Goal: Contribute content: Contribute content

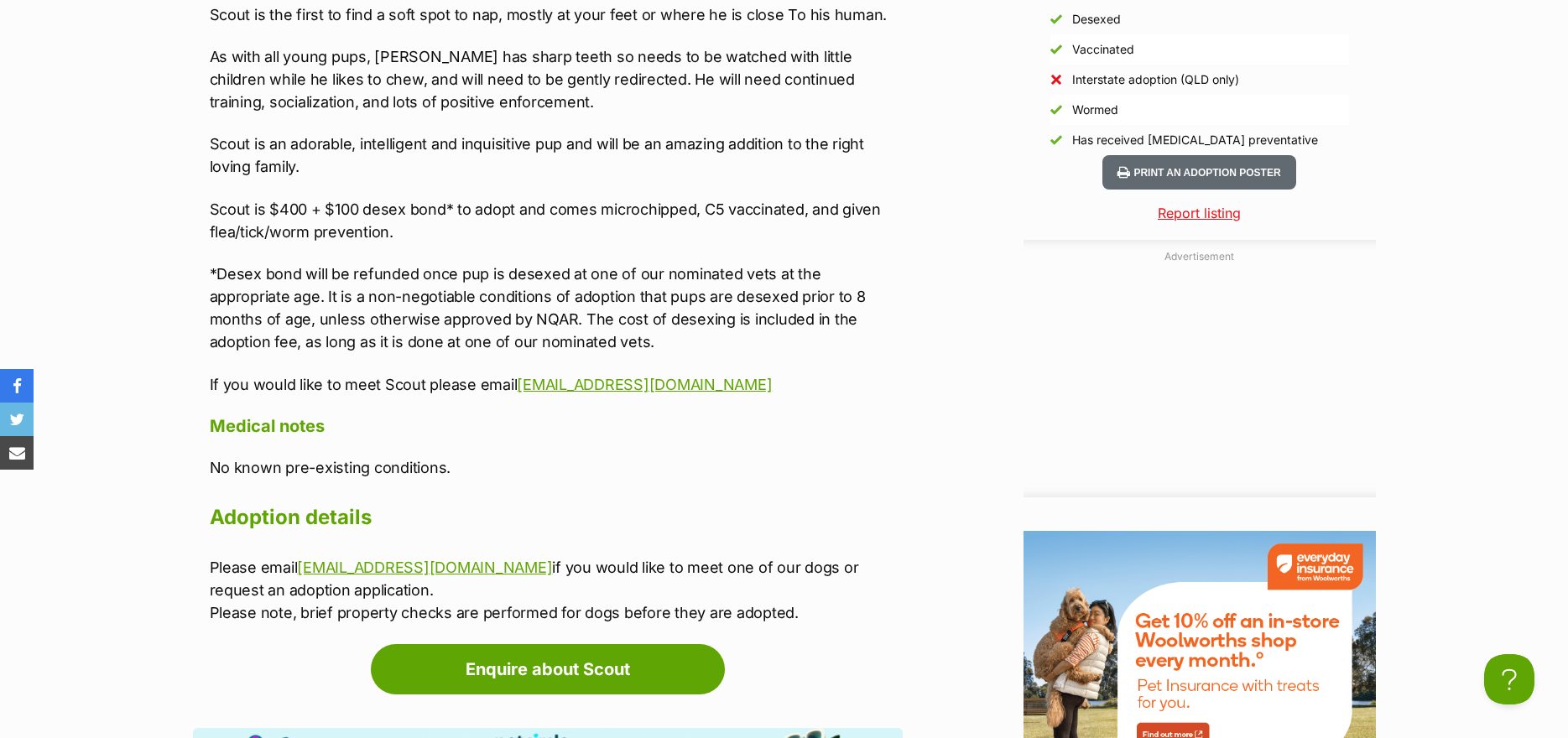
scroll to position [2098, 0]
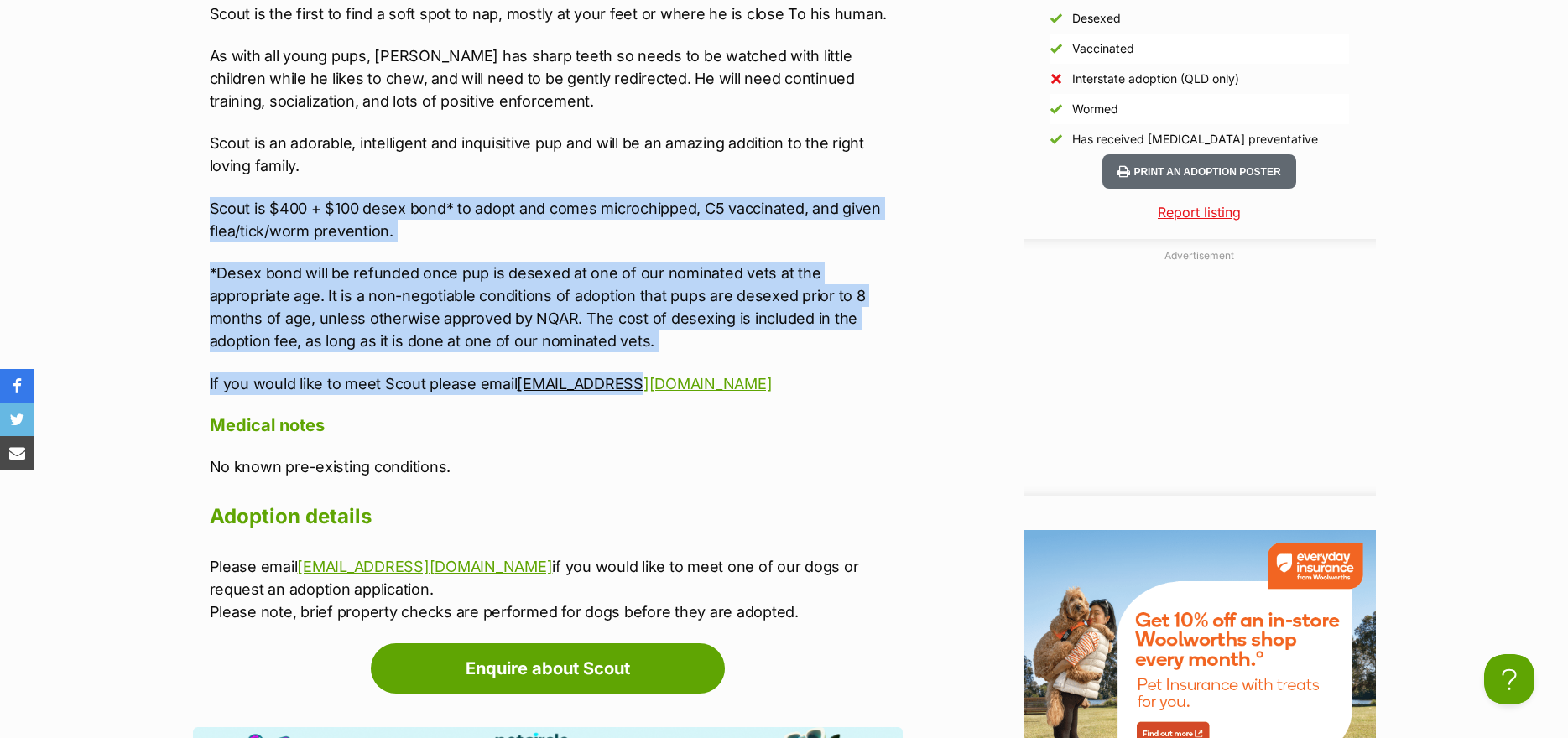
drag, startPoint x: 650, startPoint y: 389, endPoint x: 199, endPoint y: 217, distance: 482.7
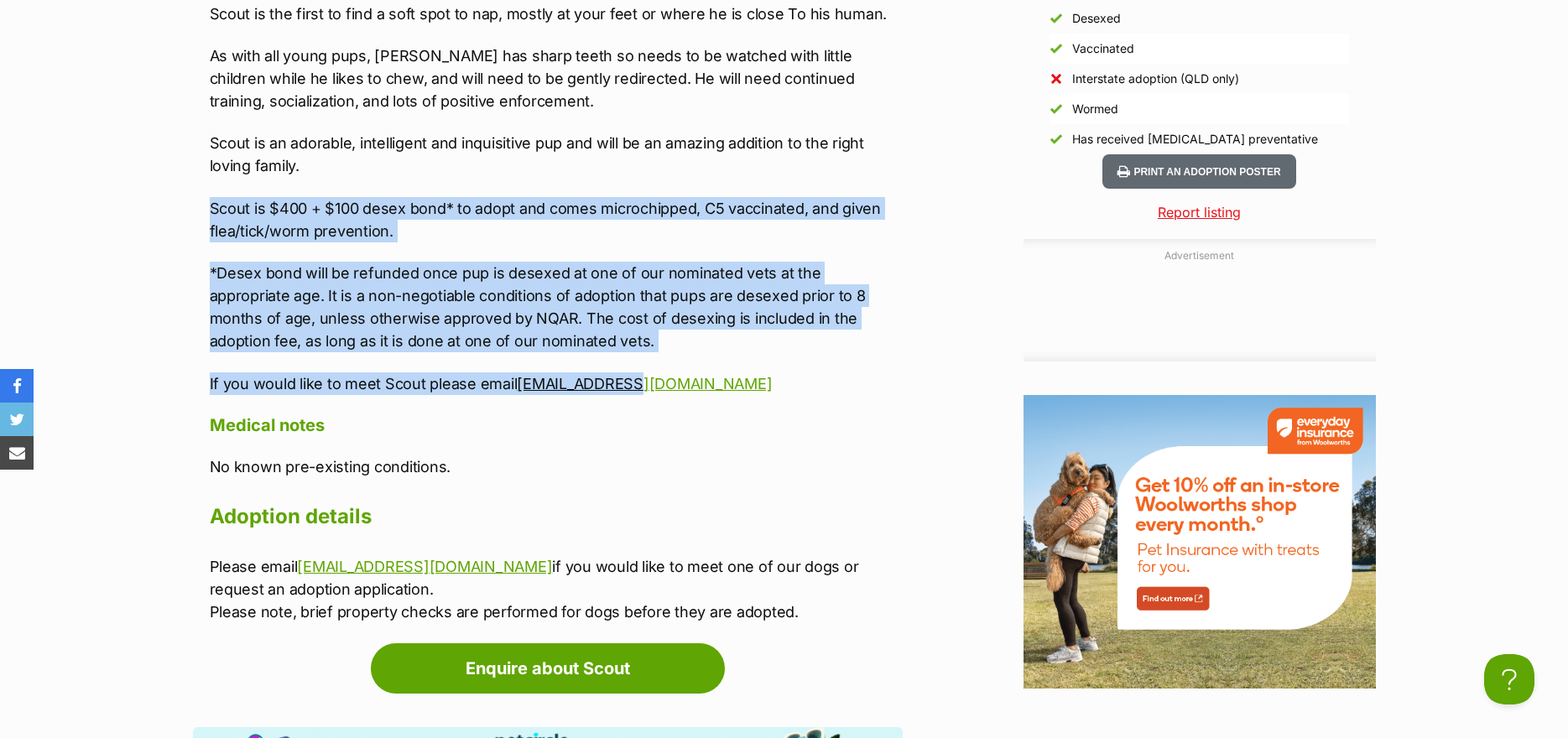
copy div "Scout is $400 + $100 desex bond* to adopt and comes microchipped, C5 vaccinated…"
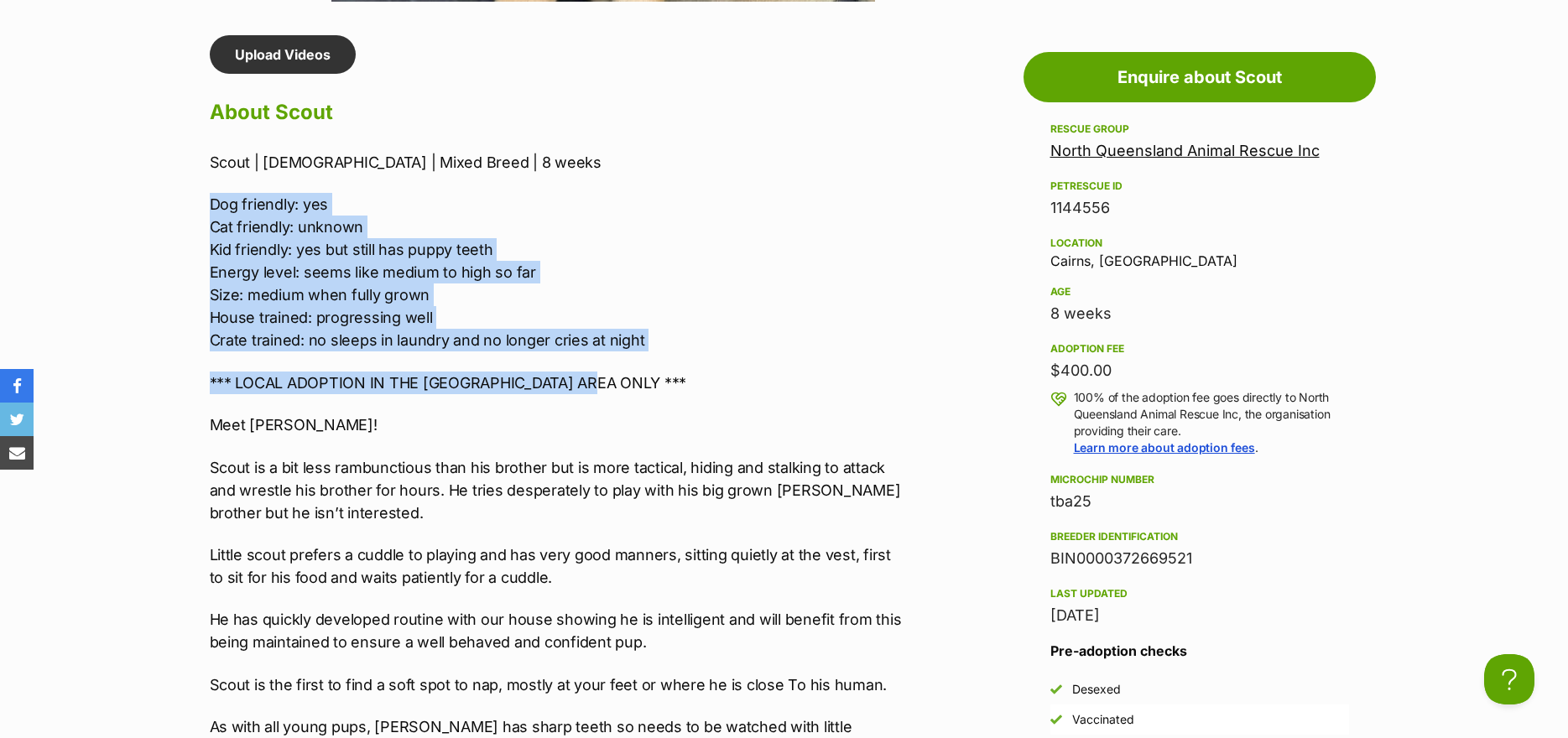
scroll to position [0, 0]
drag, startPoint x: 602, startPoint y: 375, endPoint x: 208, endPoint y: 169, distance: 444.6
click at [209, 169] on div "Scout | Male | Mixed Breed | 8 weeks Dog friendly: yes Cat friendly: unknown Ki…" at bounding box center [556, 608] width 693 height 915
copy div "Scout | Male | Mixed Breed | 8 weeks Dog friendly: yes Cat friendly: unknown Ki…"
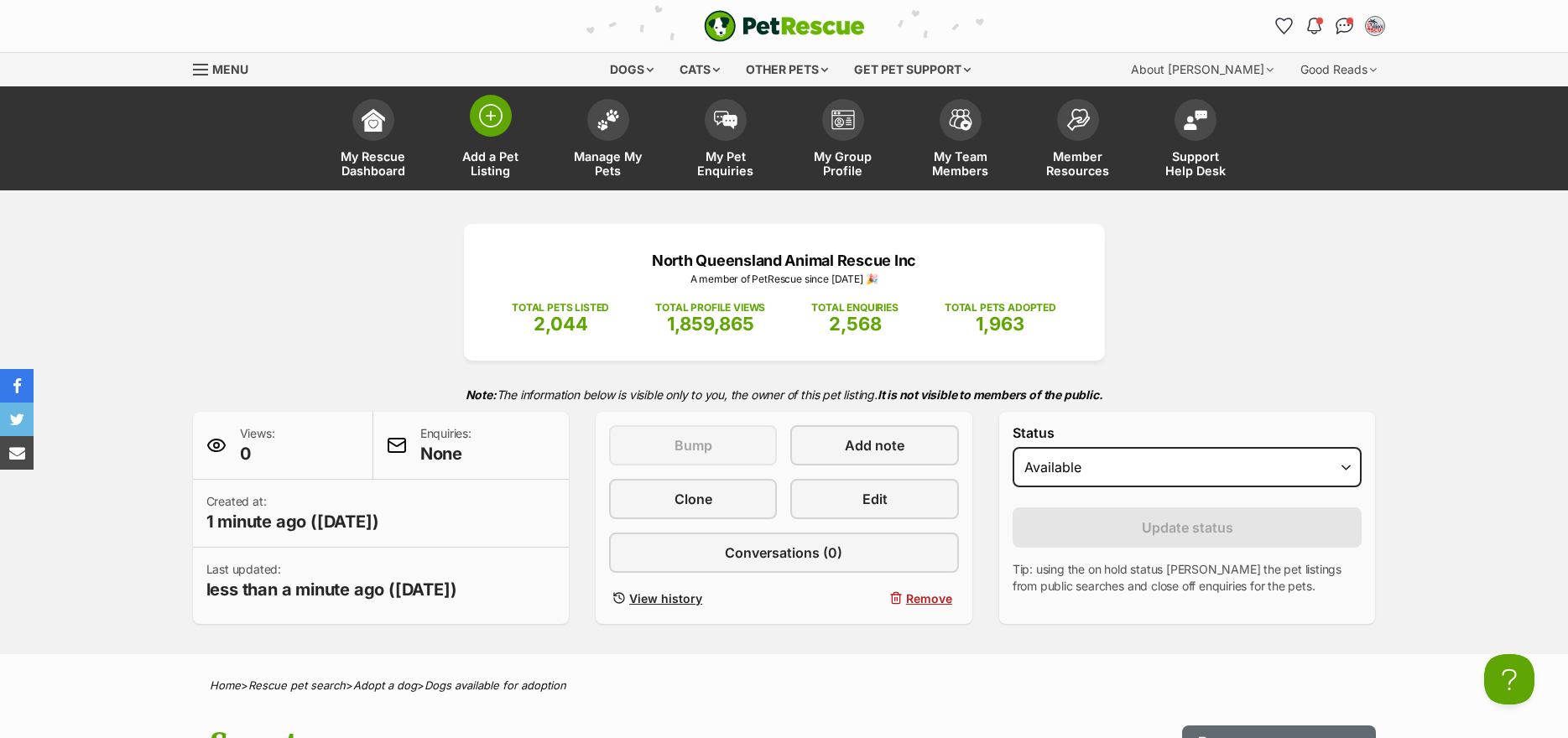
click at [500, 120] on img at bounding box center [490, 115] width 23 height 23
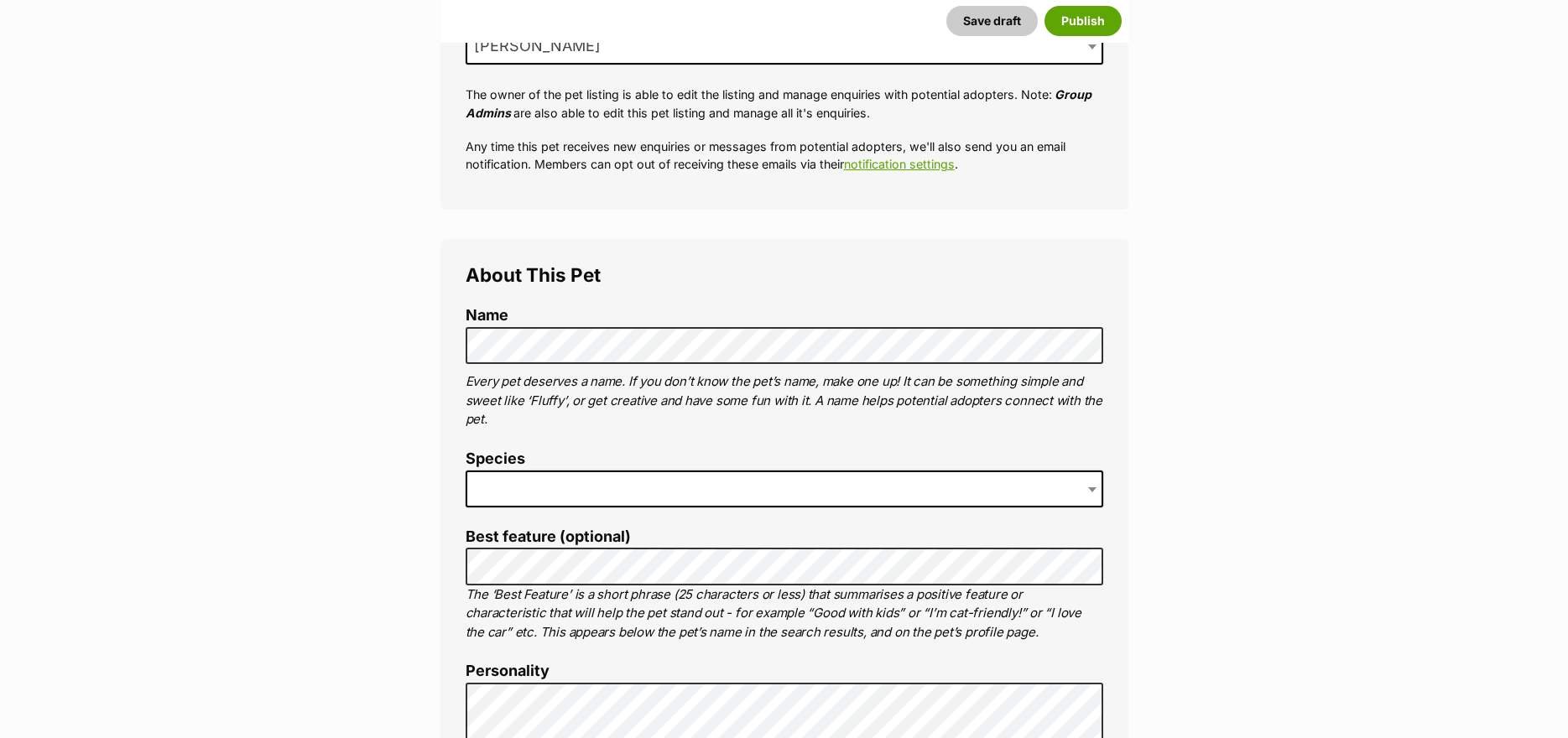
scroll to position [420, 0]
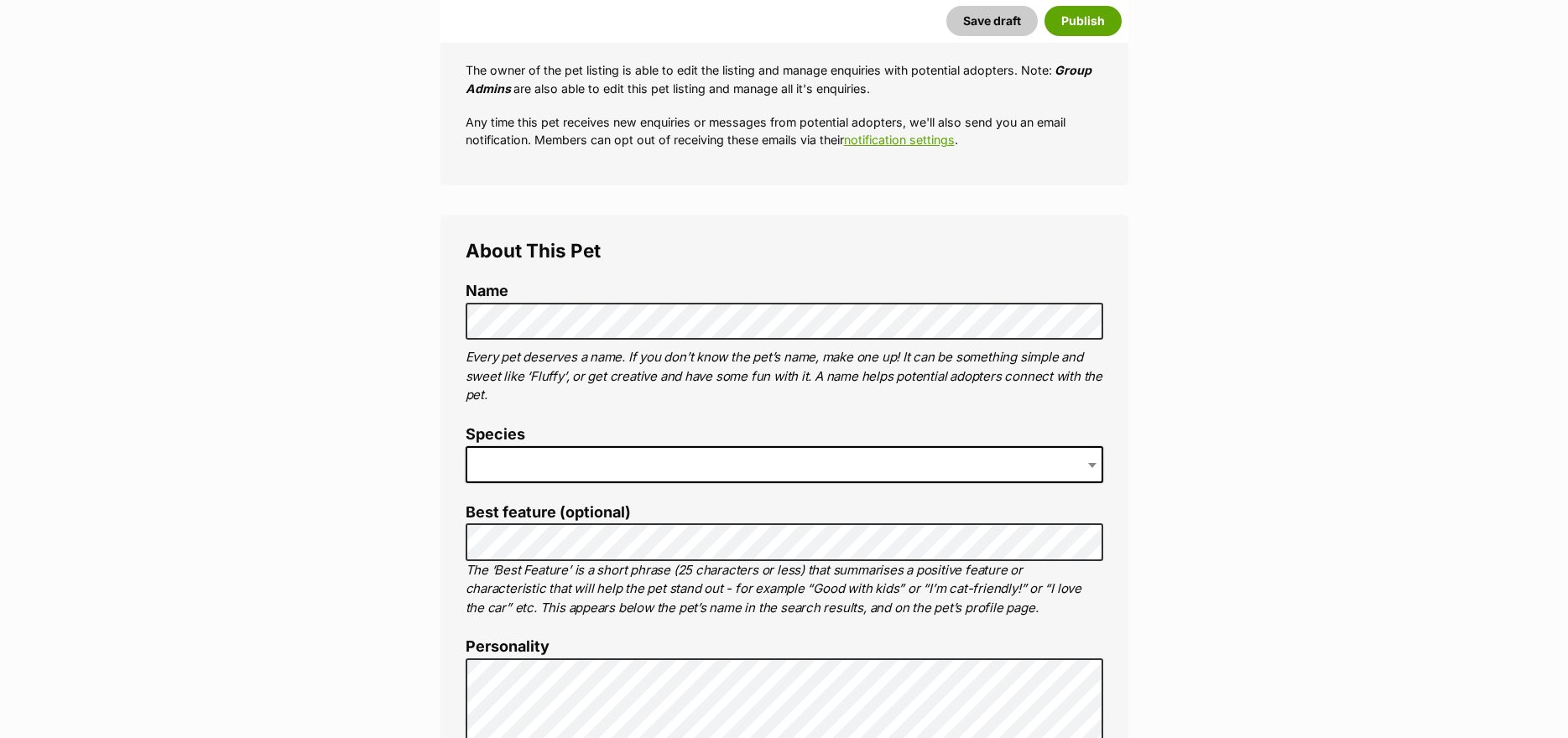
click at [641, 455] on span at bounding box center [784, 465] width 637 height 37
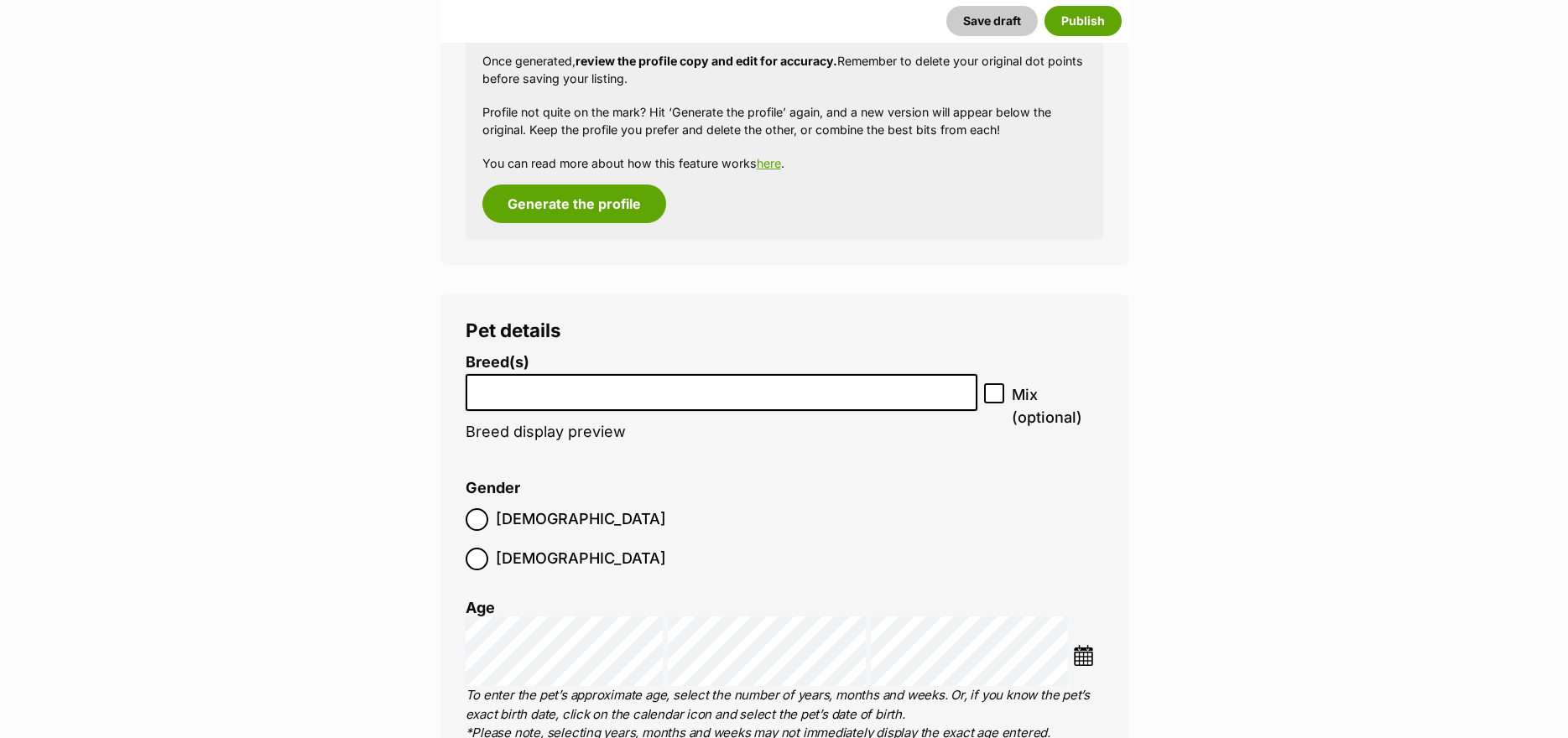
scroll to position [2169, 0]
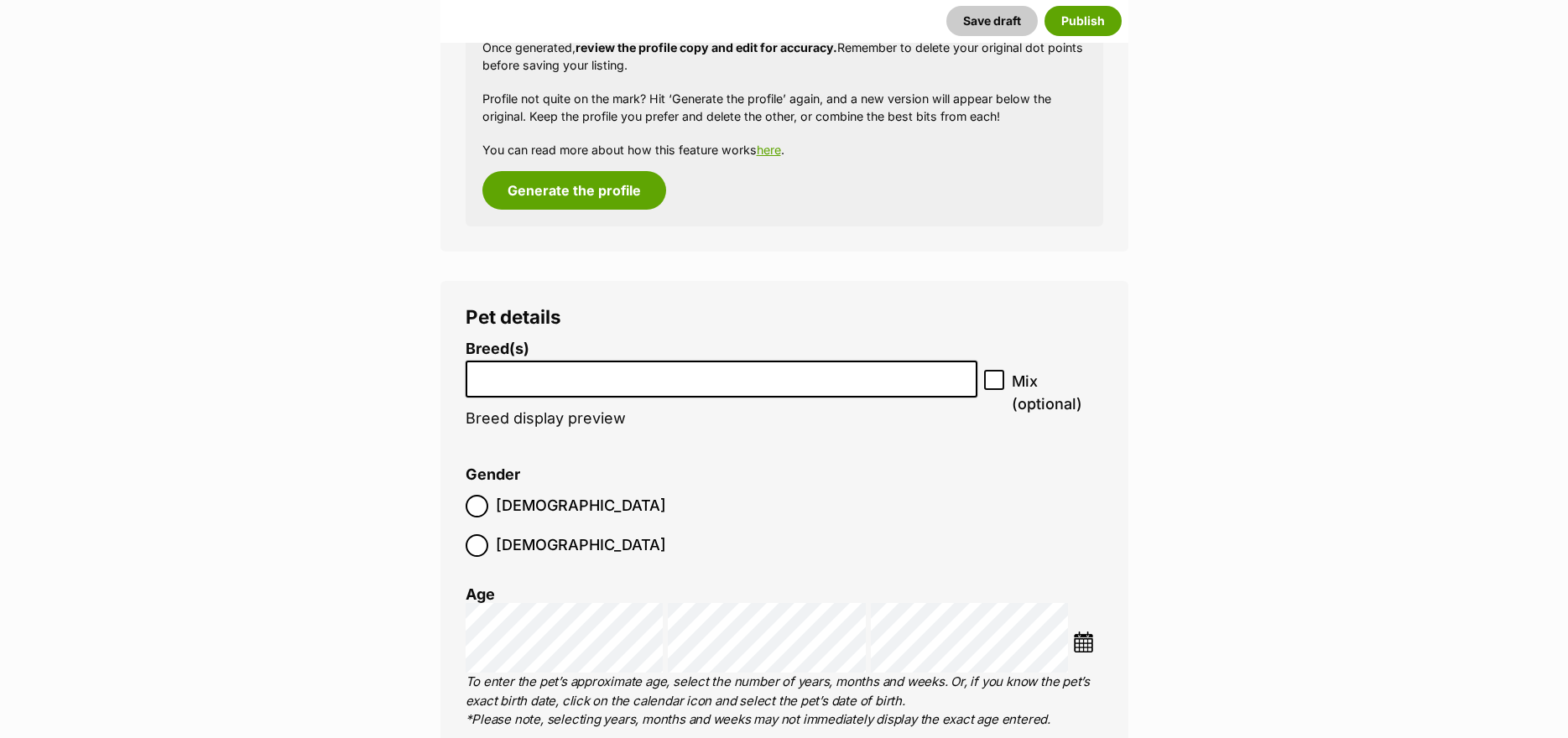
click at [583, 377] on input "search" at bounding box center [722, 375] width 501 height 18
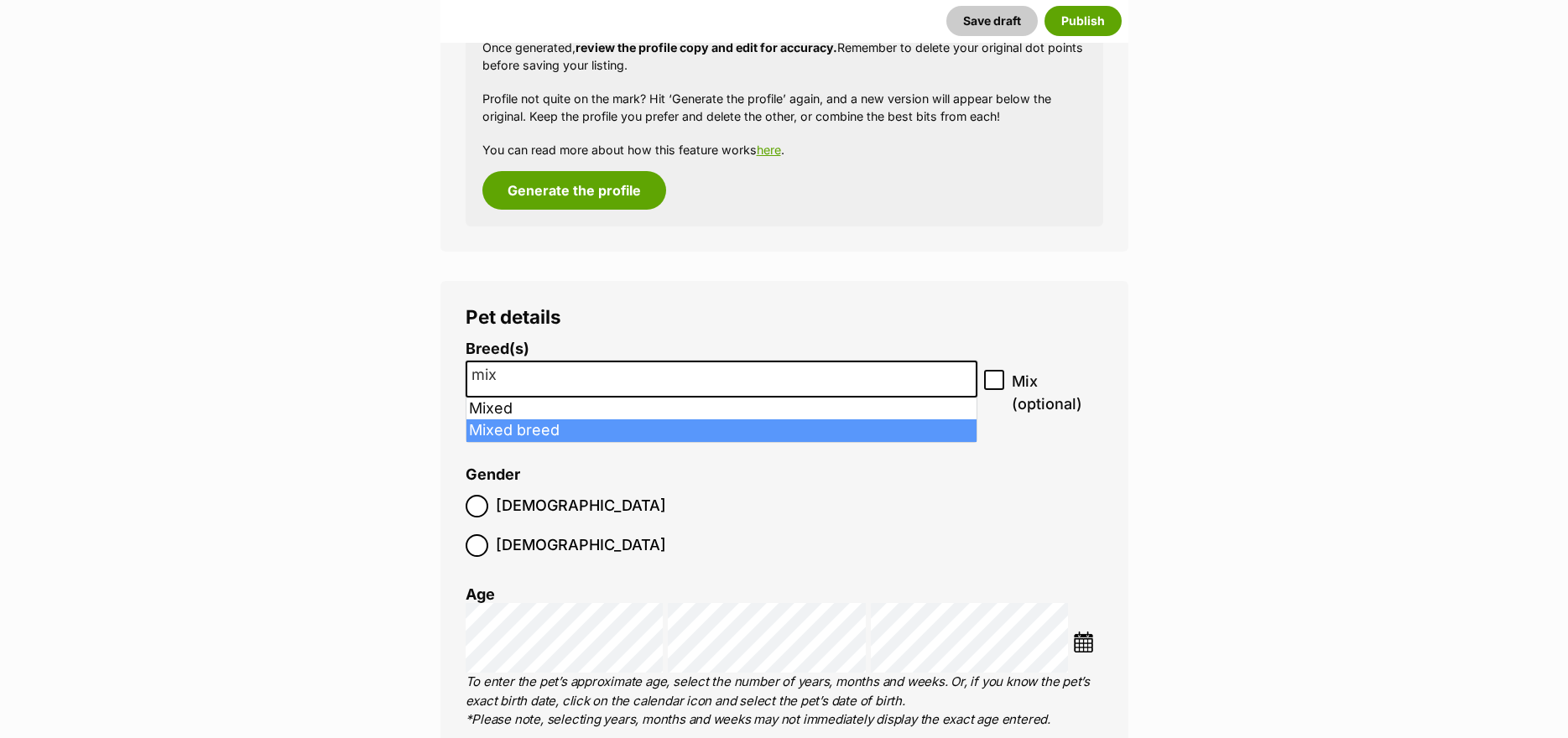
type input "mix"
select select "252261"
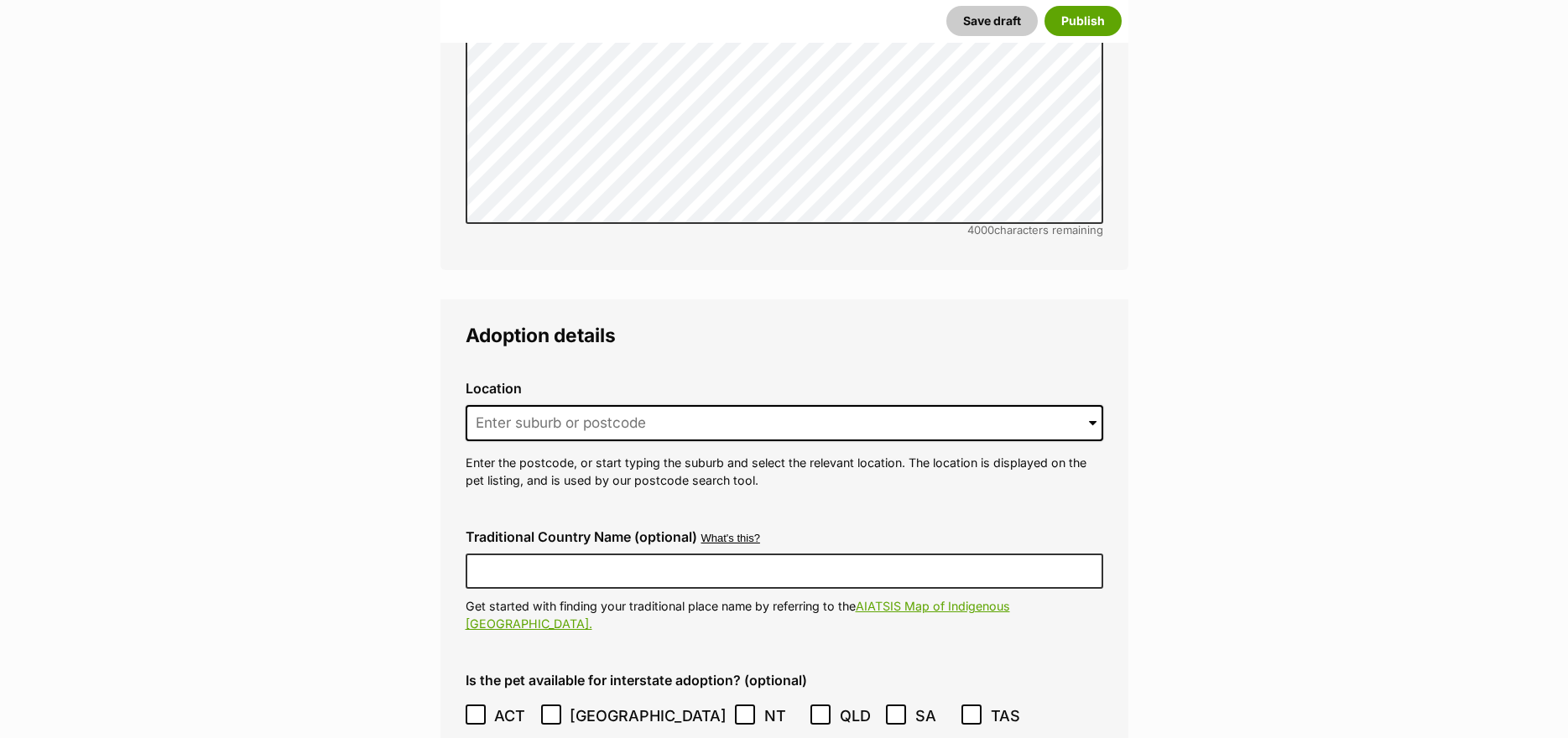
scroll to position [4015, 0]
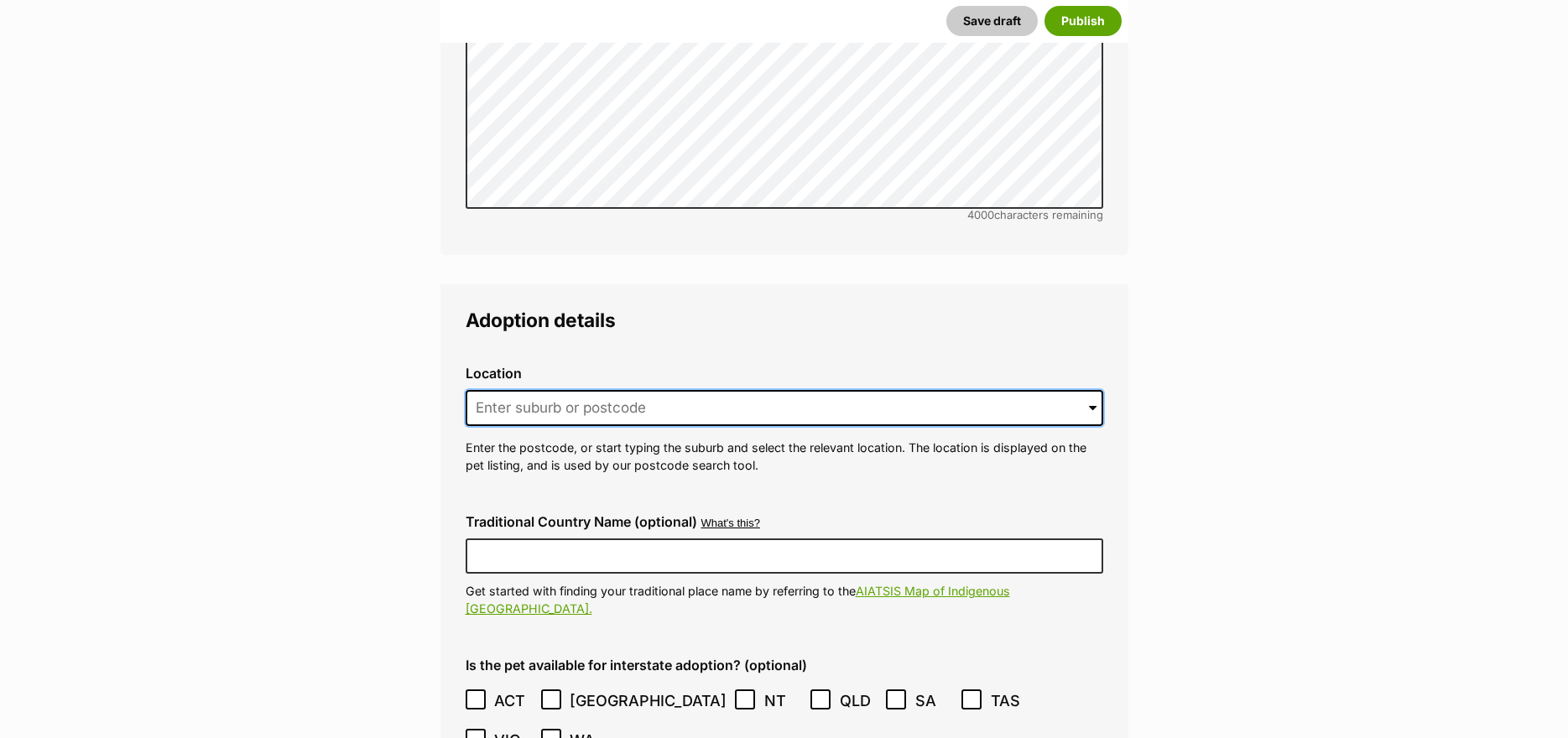
click at [524, 390] on input at bounding box center [784, 409] width 637 height 37
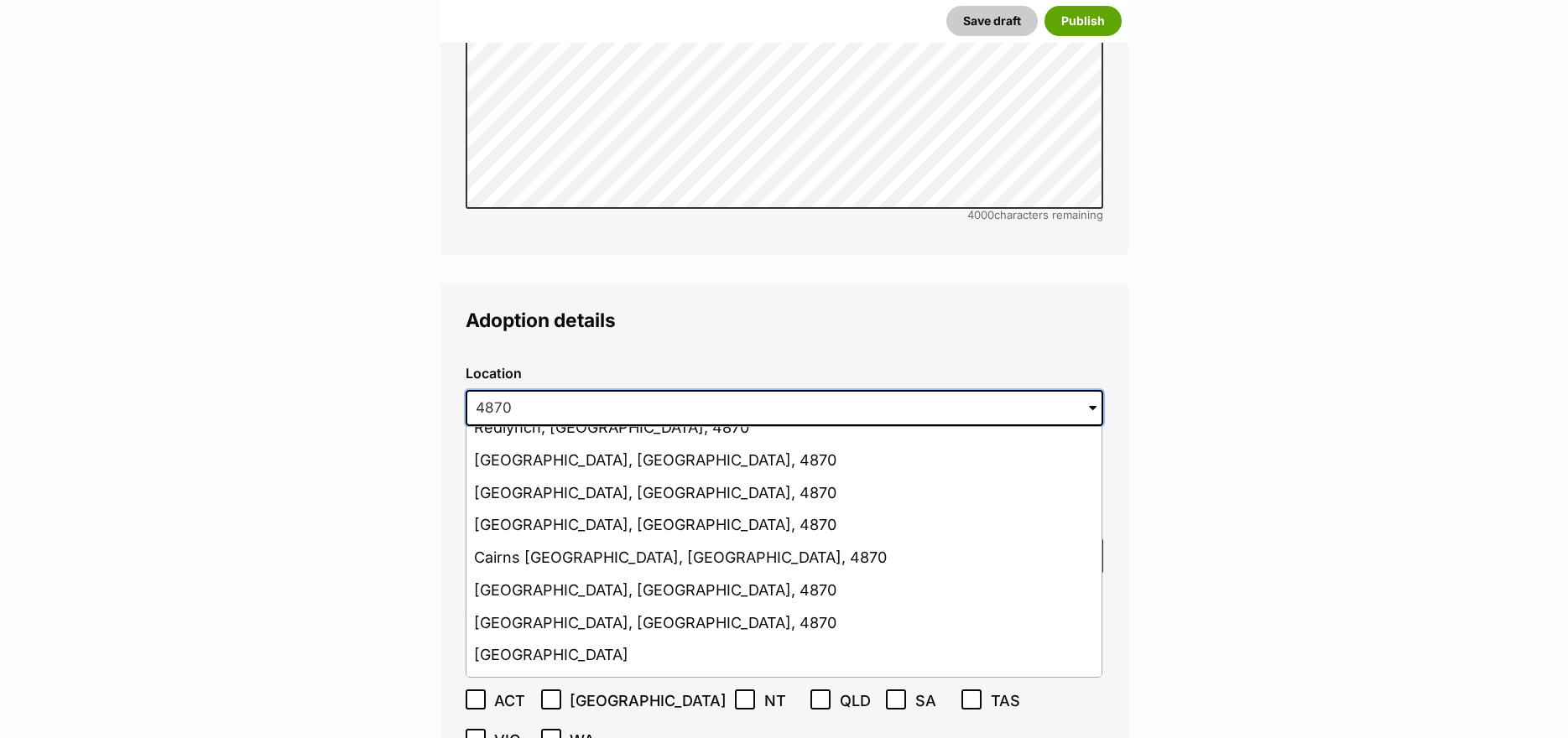
scroll to position [420, 0]
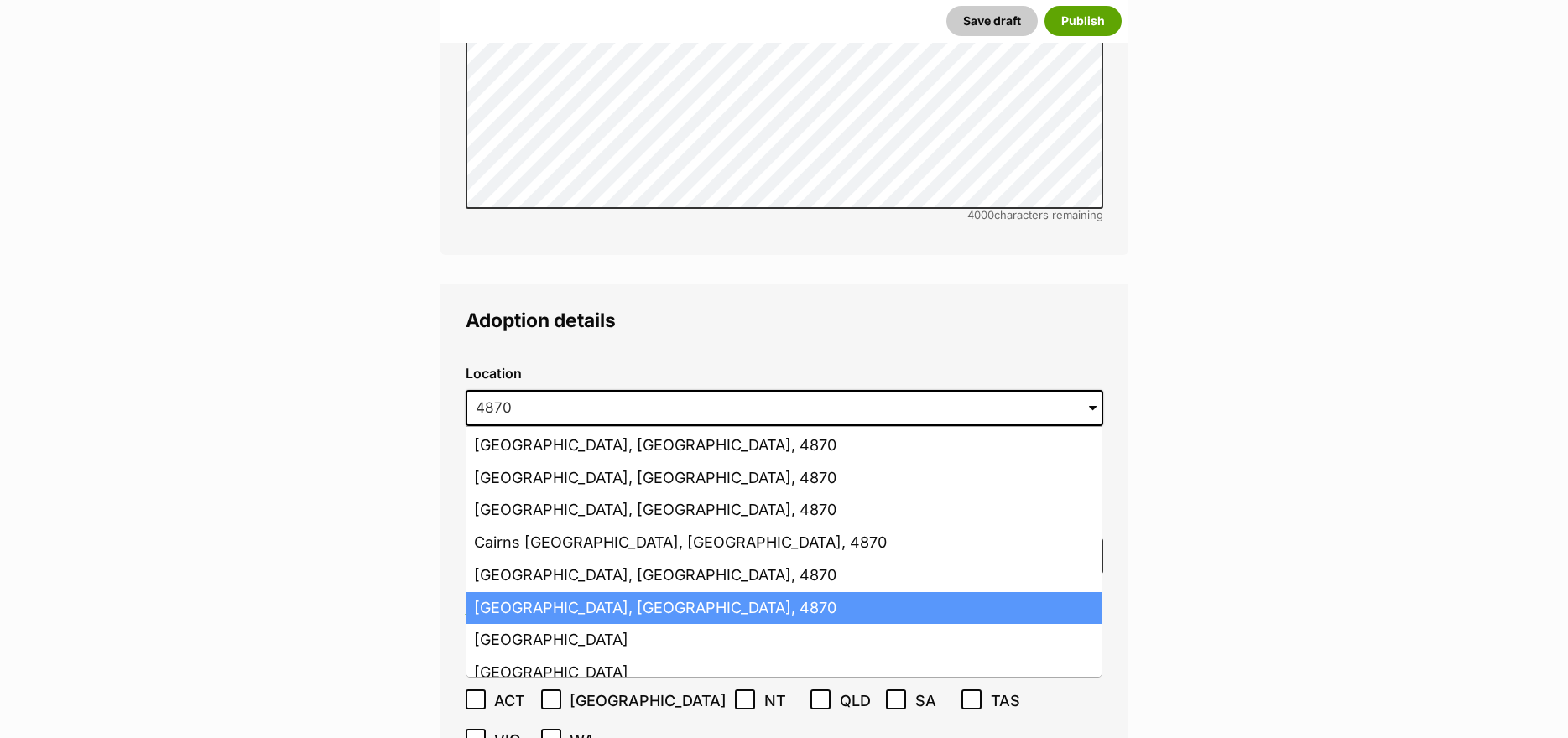
click at [512, 592] on li "Cairns, Queensland, 4870" at bounding box center [784, 608] width 635 height 33
type input "Cairns, Queensland, 4870"
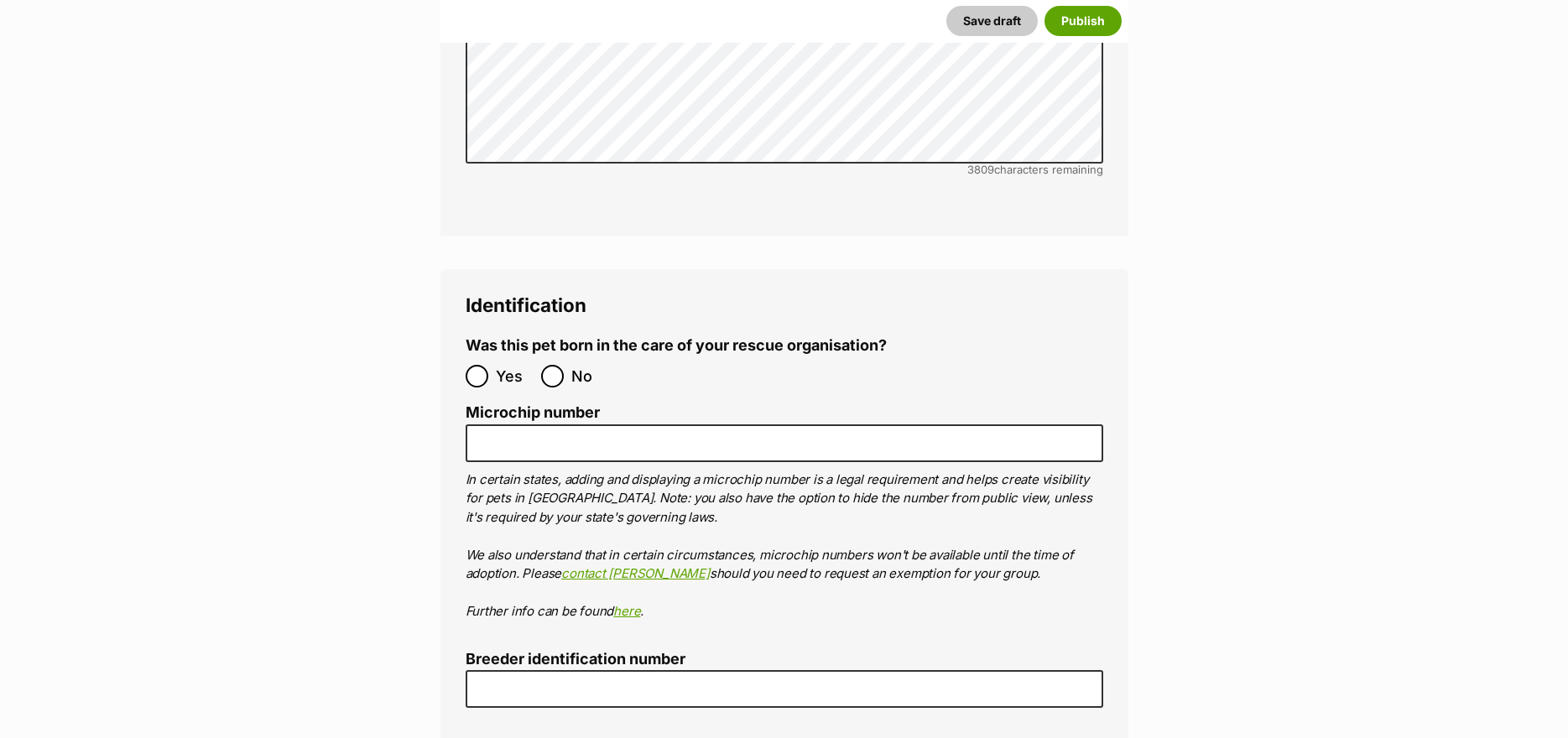
scroll to position [5609, 0]
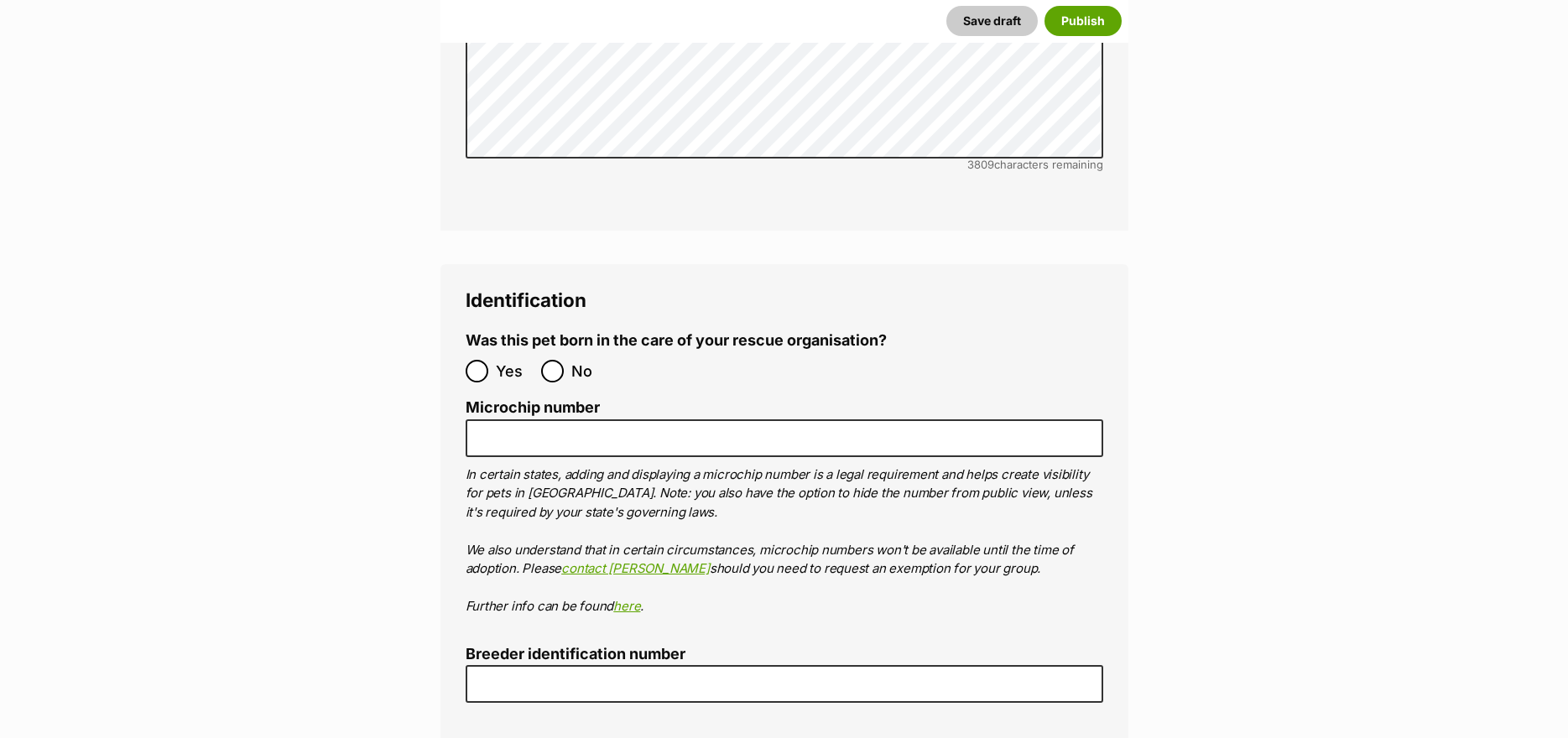
click at [565, 360] on label "No" at bounding box center [574, 371] width 67 height 22
click at [564, 360] on input "No" at bounding box center [552, 371] width 22 height 22
radio input "true"
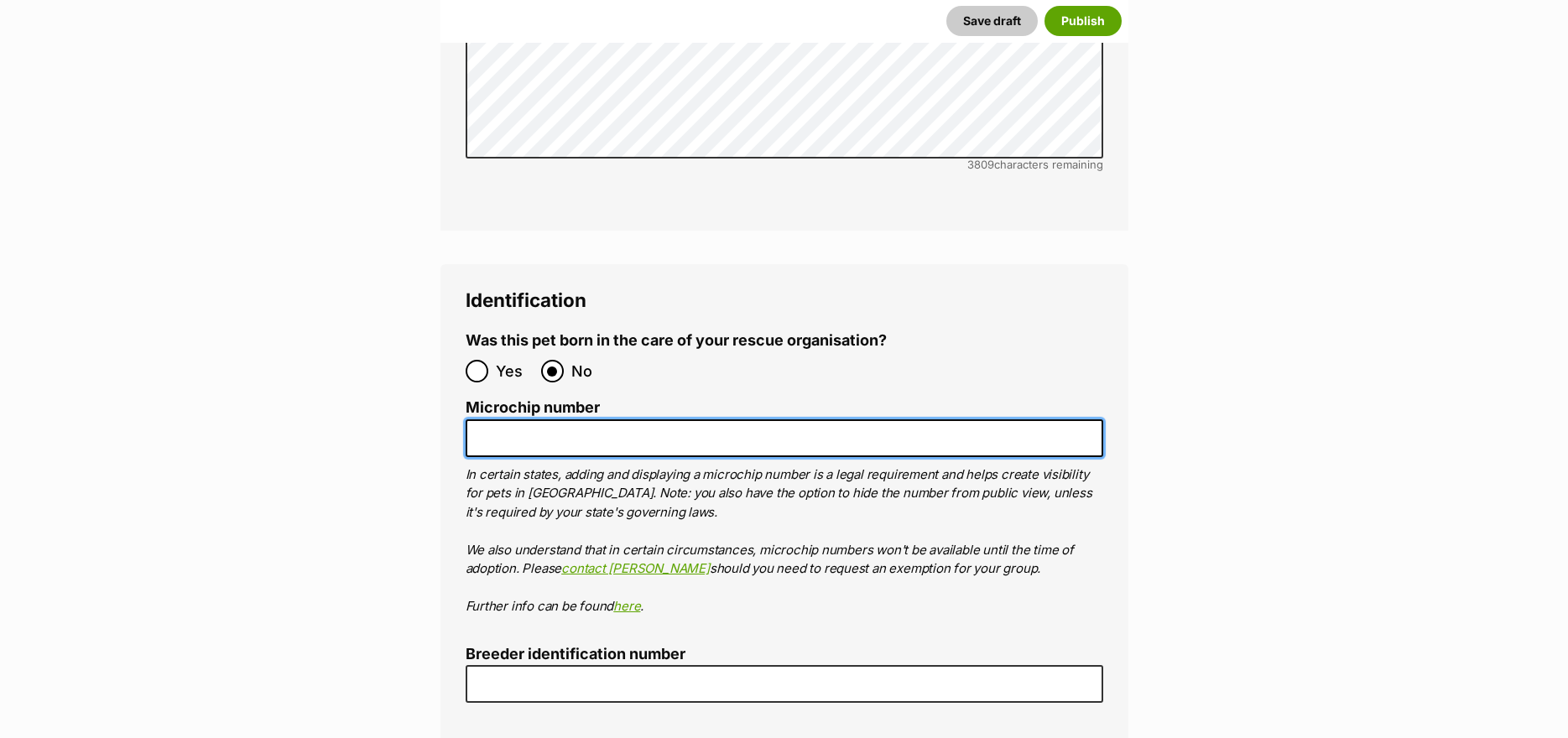
click at [548, 420] on input "Microchip number" at bounding box center [784, 438] width 637 height 38
type input "TBA"
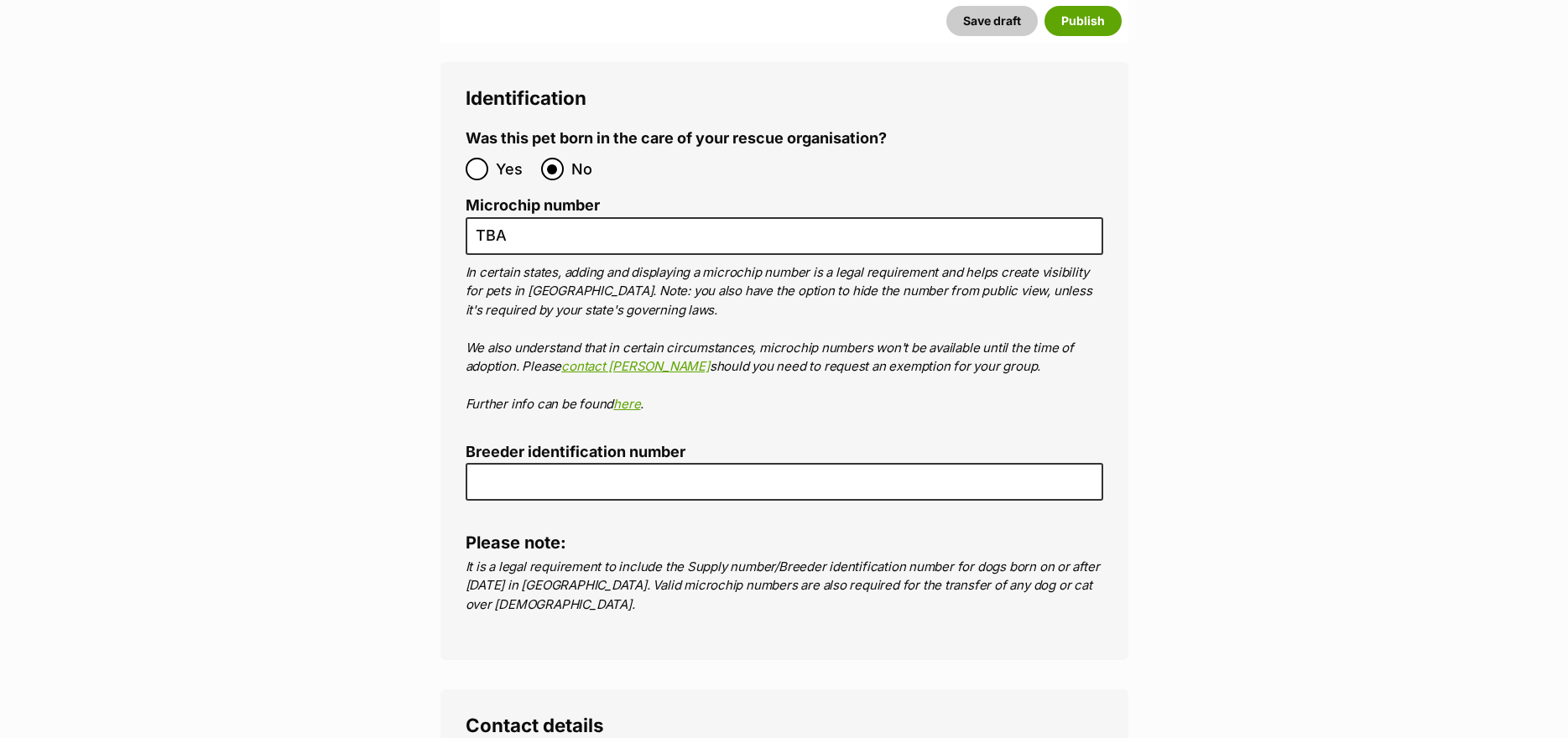
scroll to position [6029, 0]
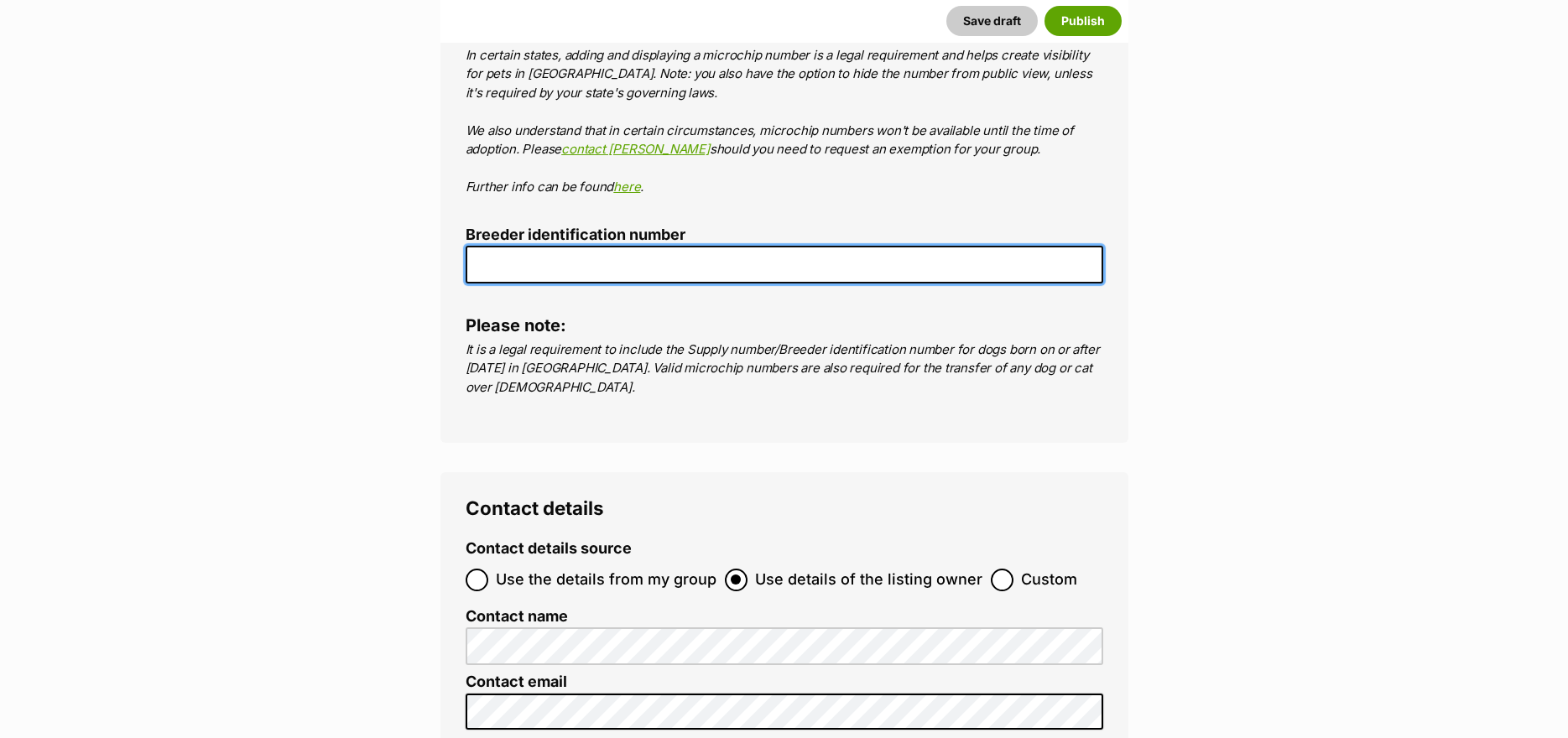
click at [570, 246] on input "Breeder identification number" at bounding box center [784, 264] width 637 height 38
type input "BIN0000372669521"
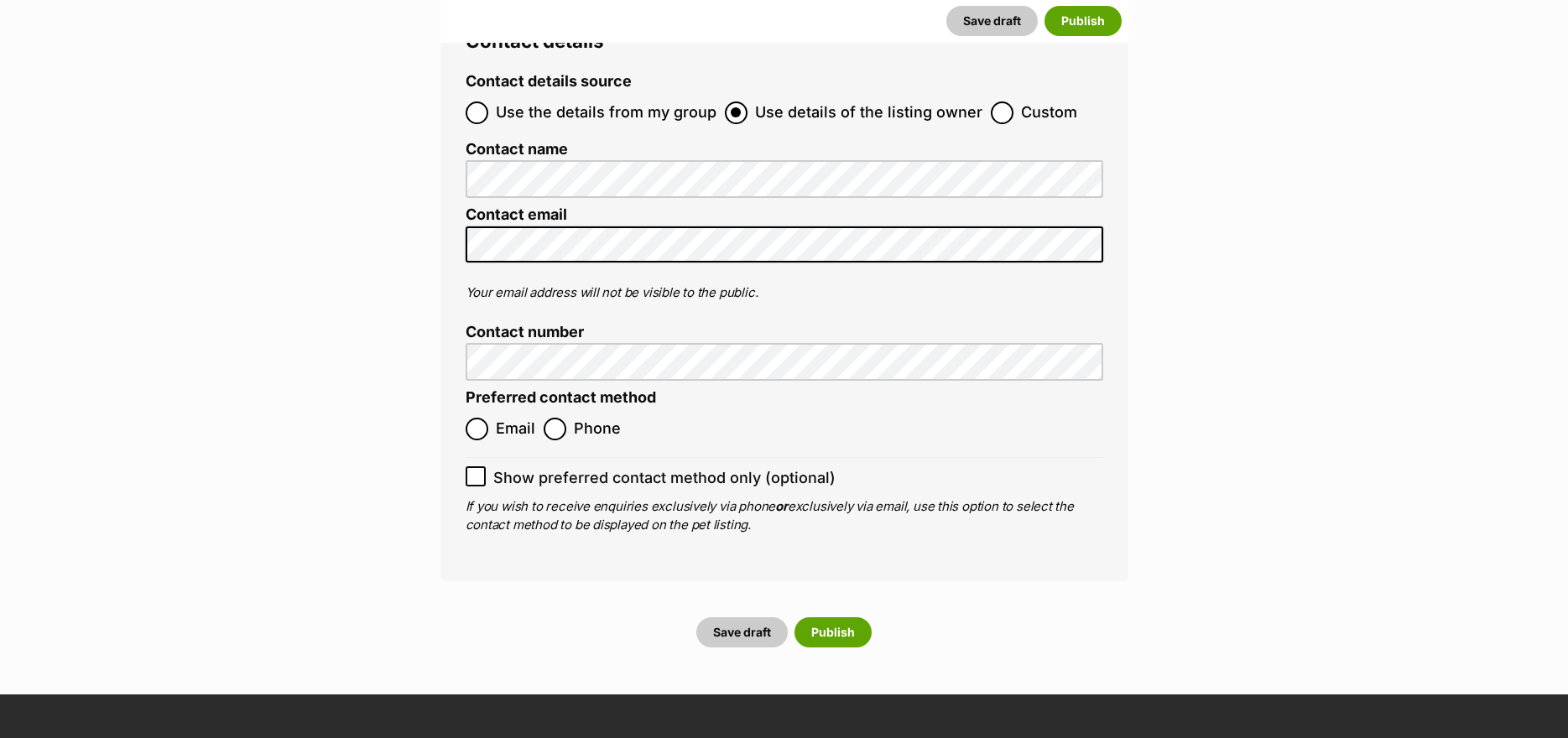
scroll to position [6532, 0]
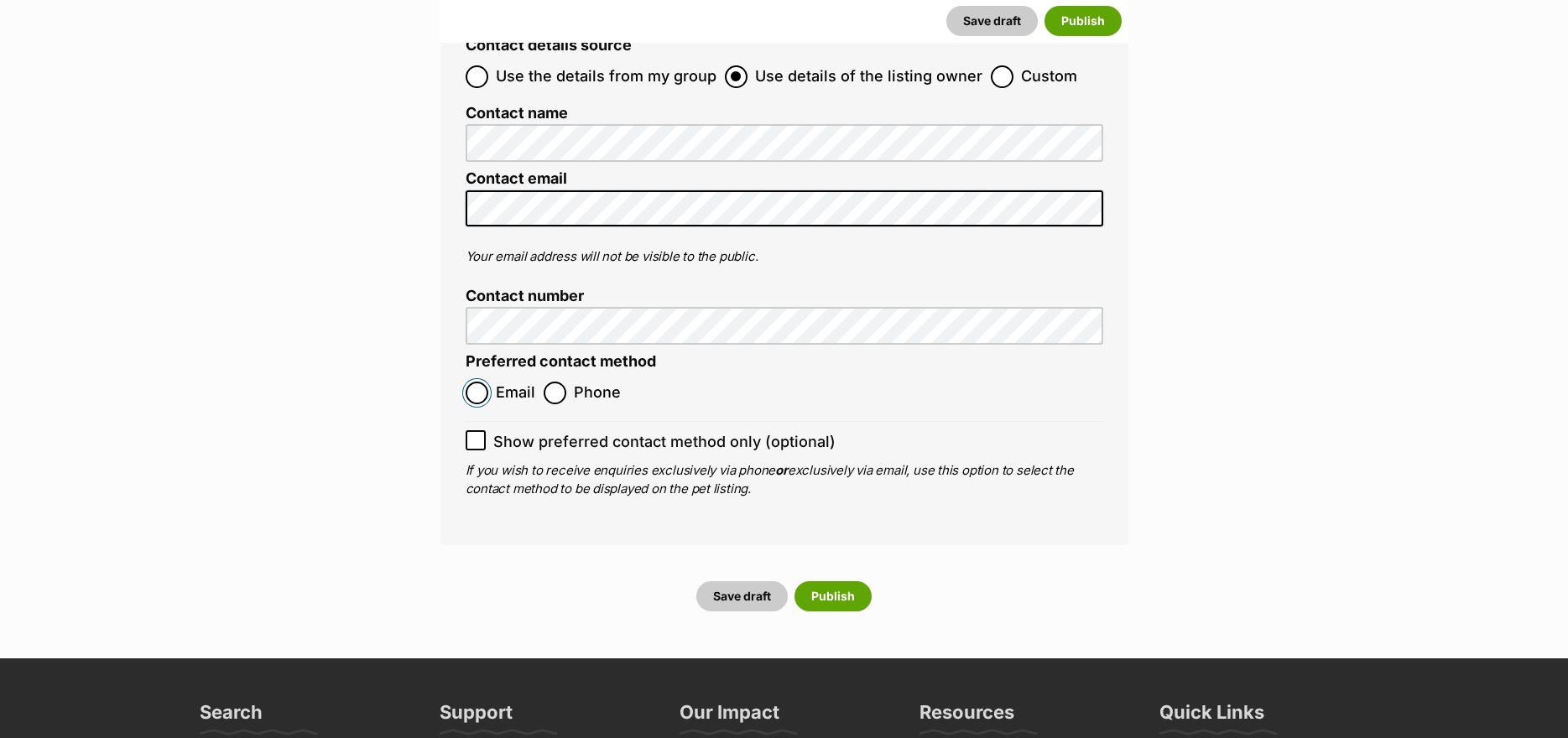
click at [481, 382] on input "Email" at bounding box center [476, 393] width 22 height 22
radio input "true"
click at [477, 435] on icon at bounding box center [476, 440] width 12 height 12
click at [477, 430] on input "Show preferred contact method only (optional)" at bounding box center [476, 440] width 20 height 20
checkbox input "true"
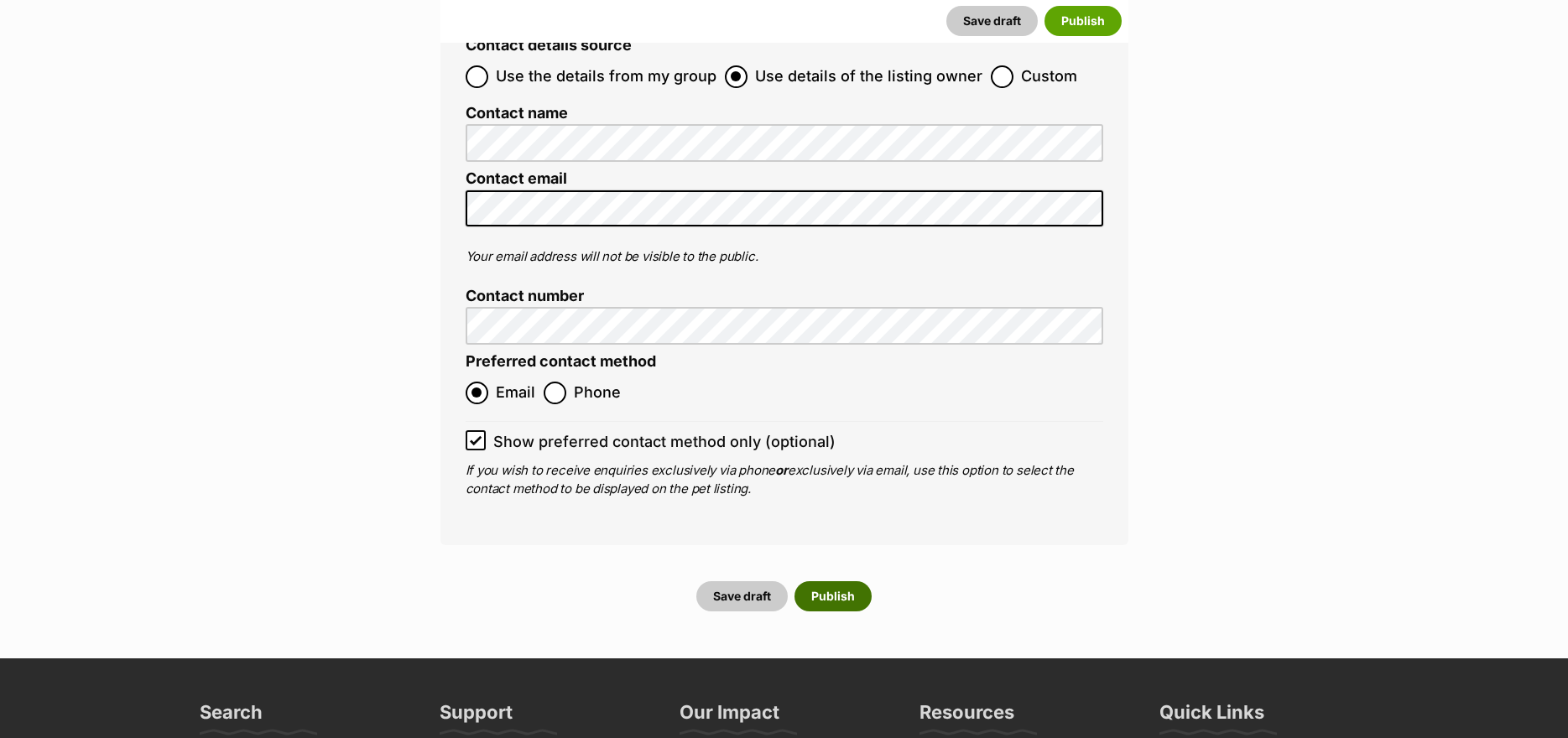
click at [829, 582] on button "Publish" at bounding box center [833, 597] width 77 height 30
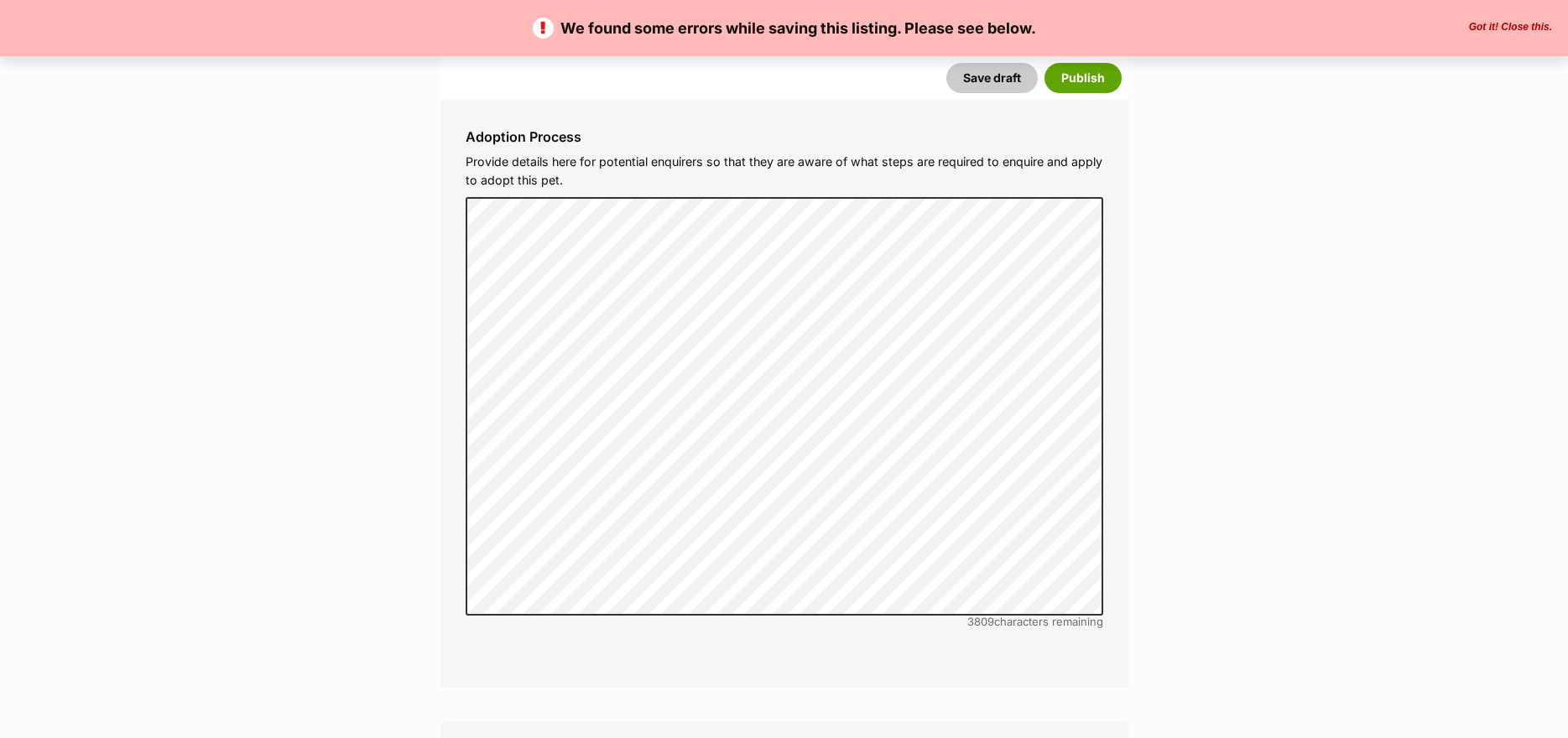
scroll to position [5536, 0]
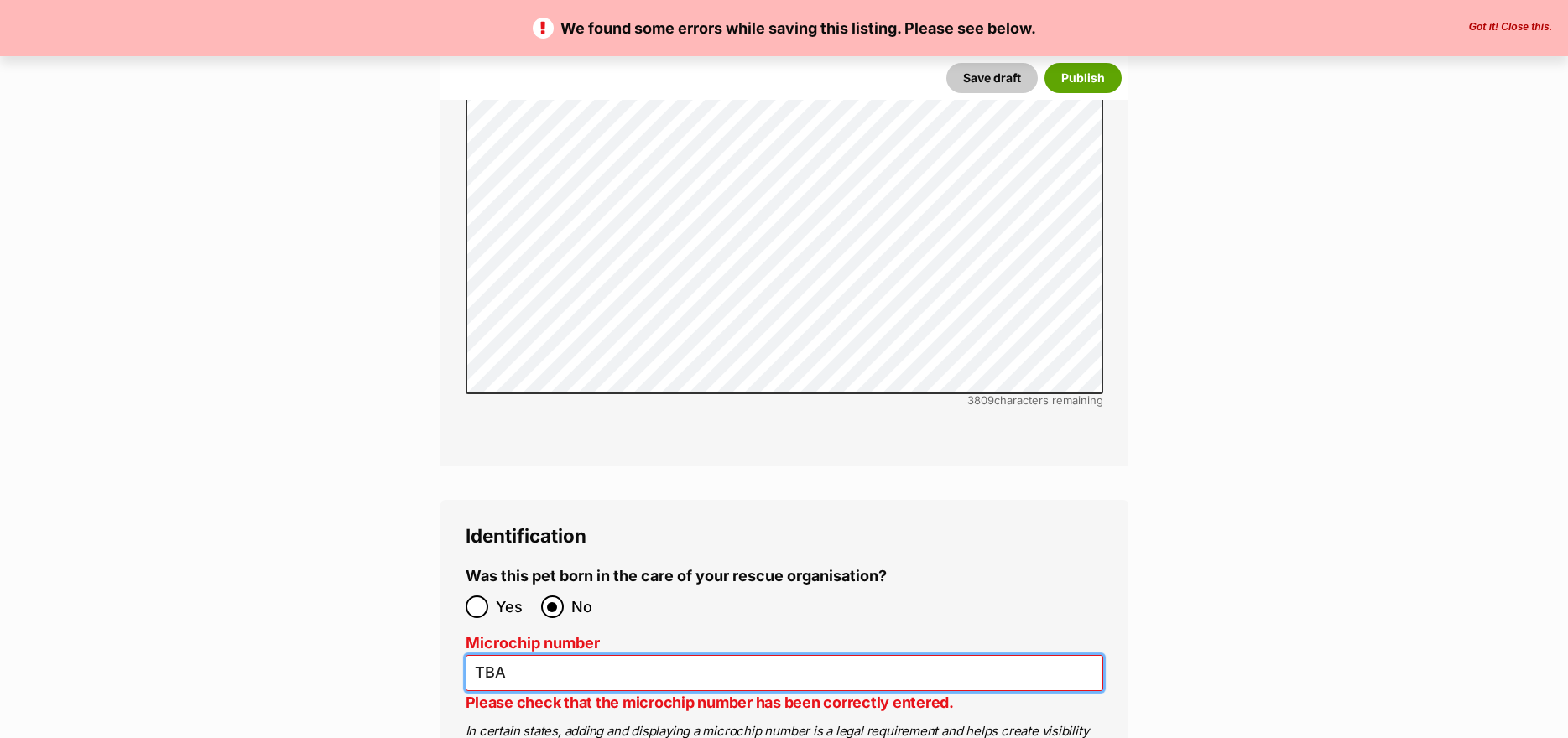
click at [628, 655] on input "TBA" at bounding box center [784, 673] width 637 height 36
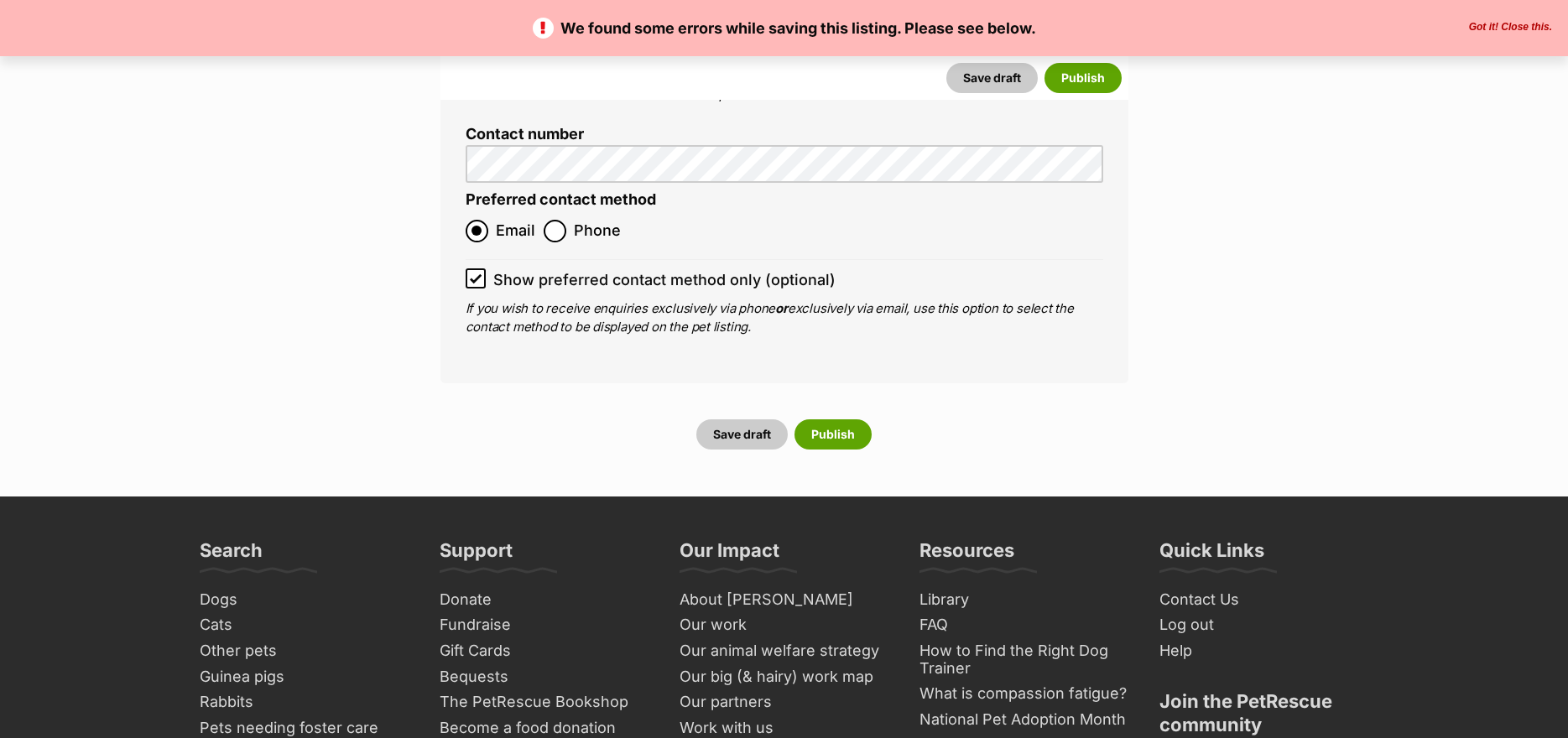
scroll to position [7047, 0]
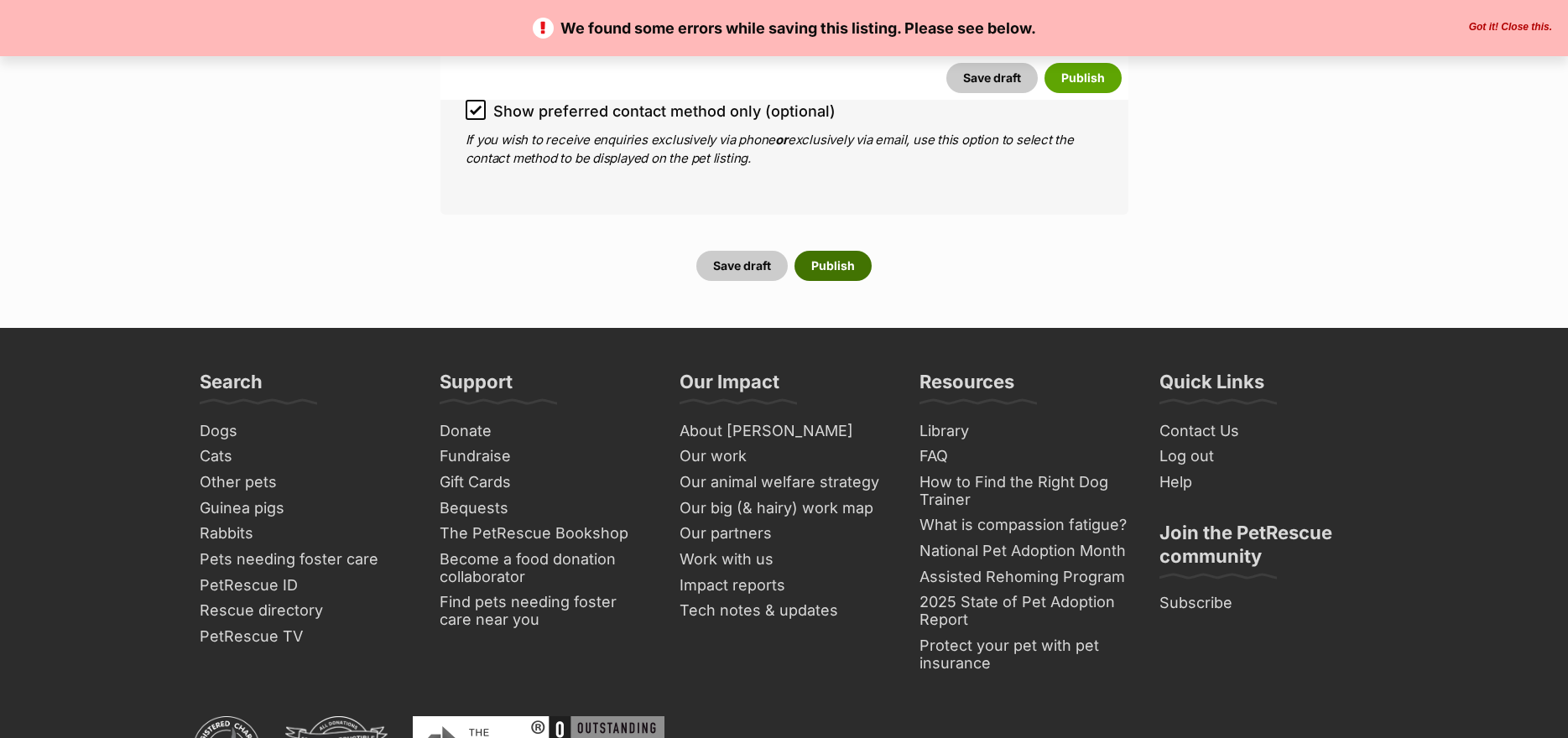
type input "TBA27"
click at [822, 251] on button "Publish" at bounding box center [833, 266] width 77 height 30
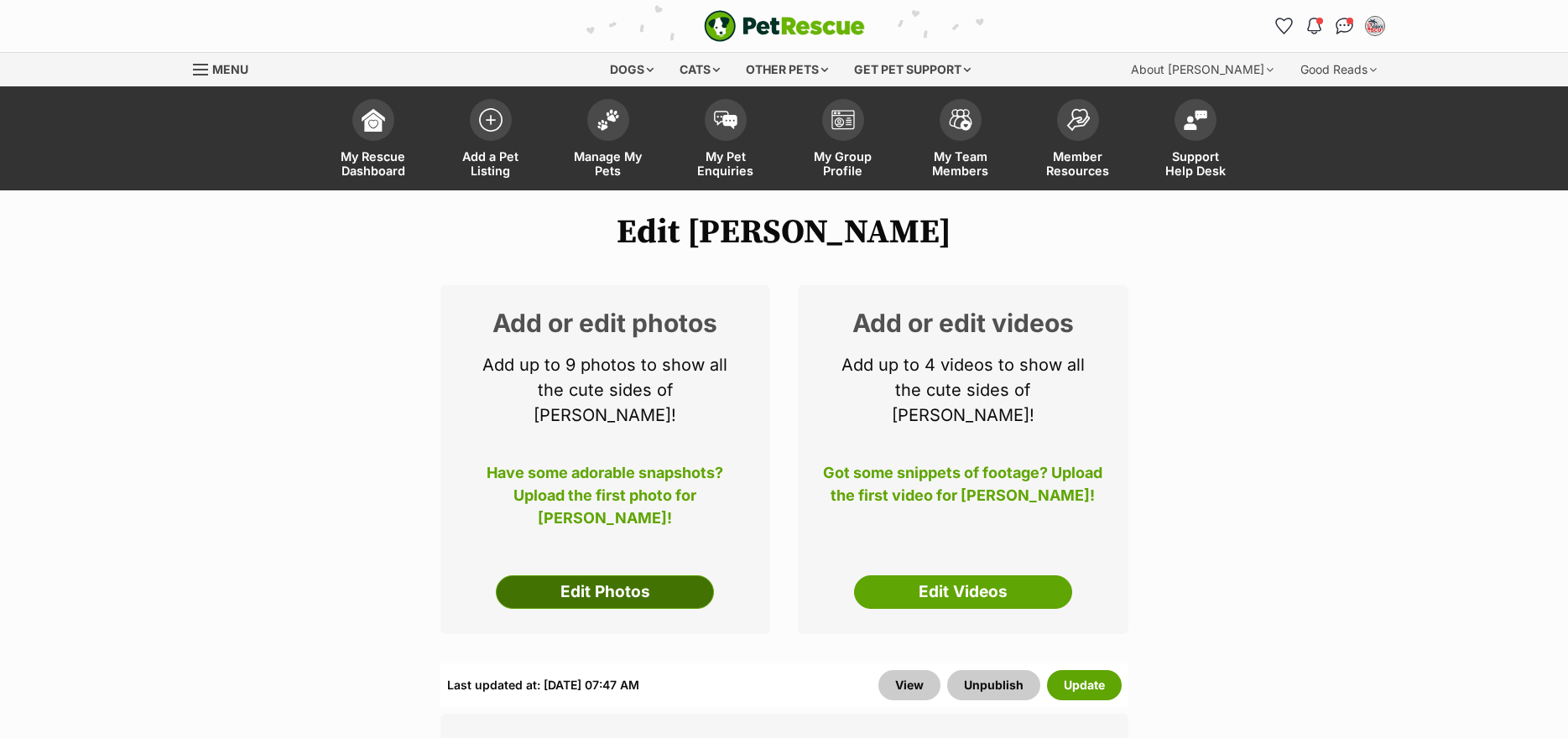
click at [616, 575] on link "Edit Photos" at bounding box center [605, 592] width 218 height 34
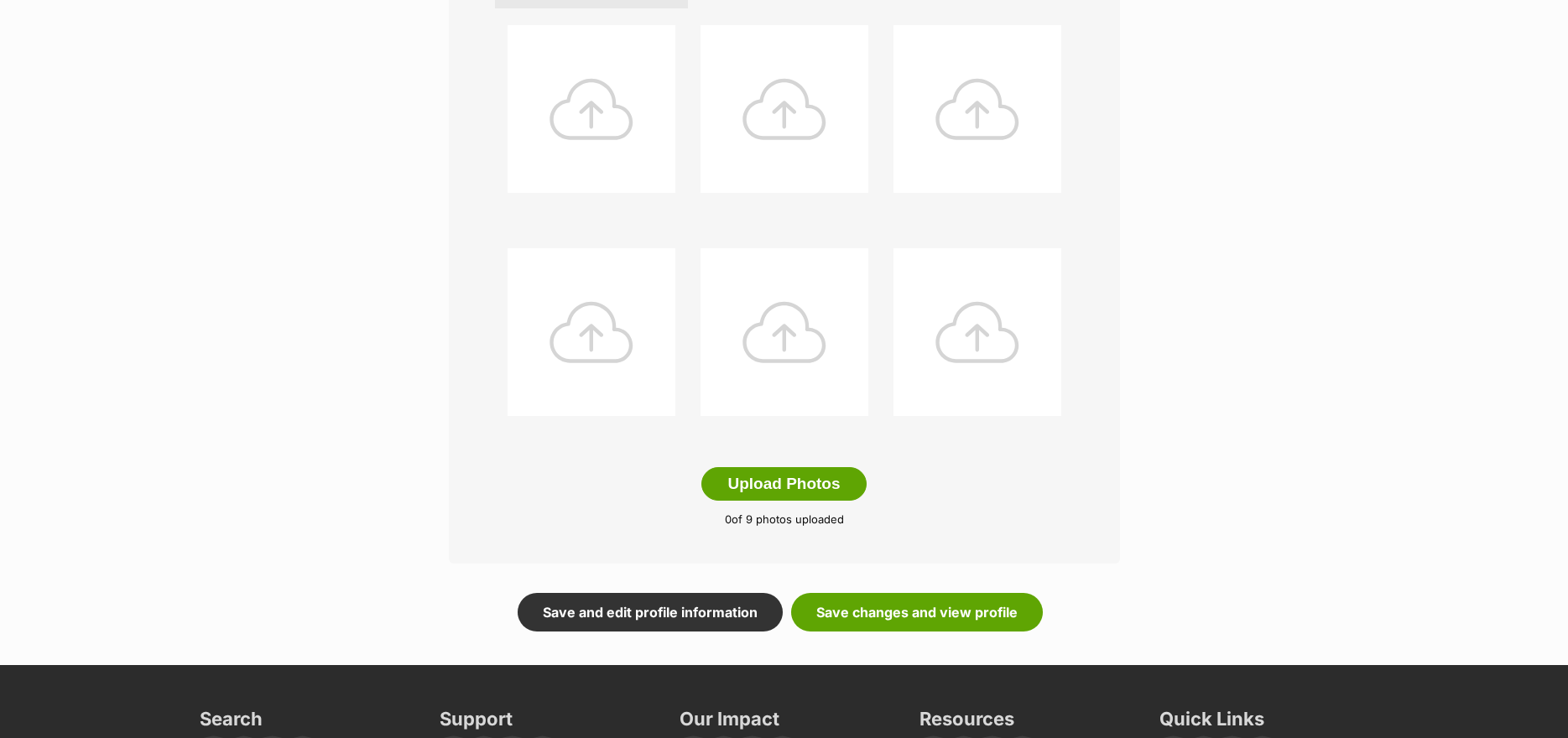
scroll to position [671, 0]
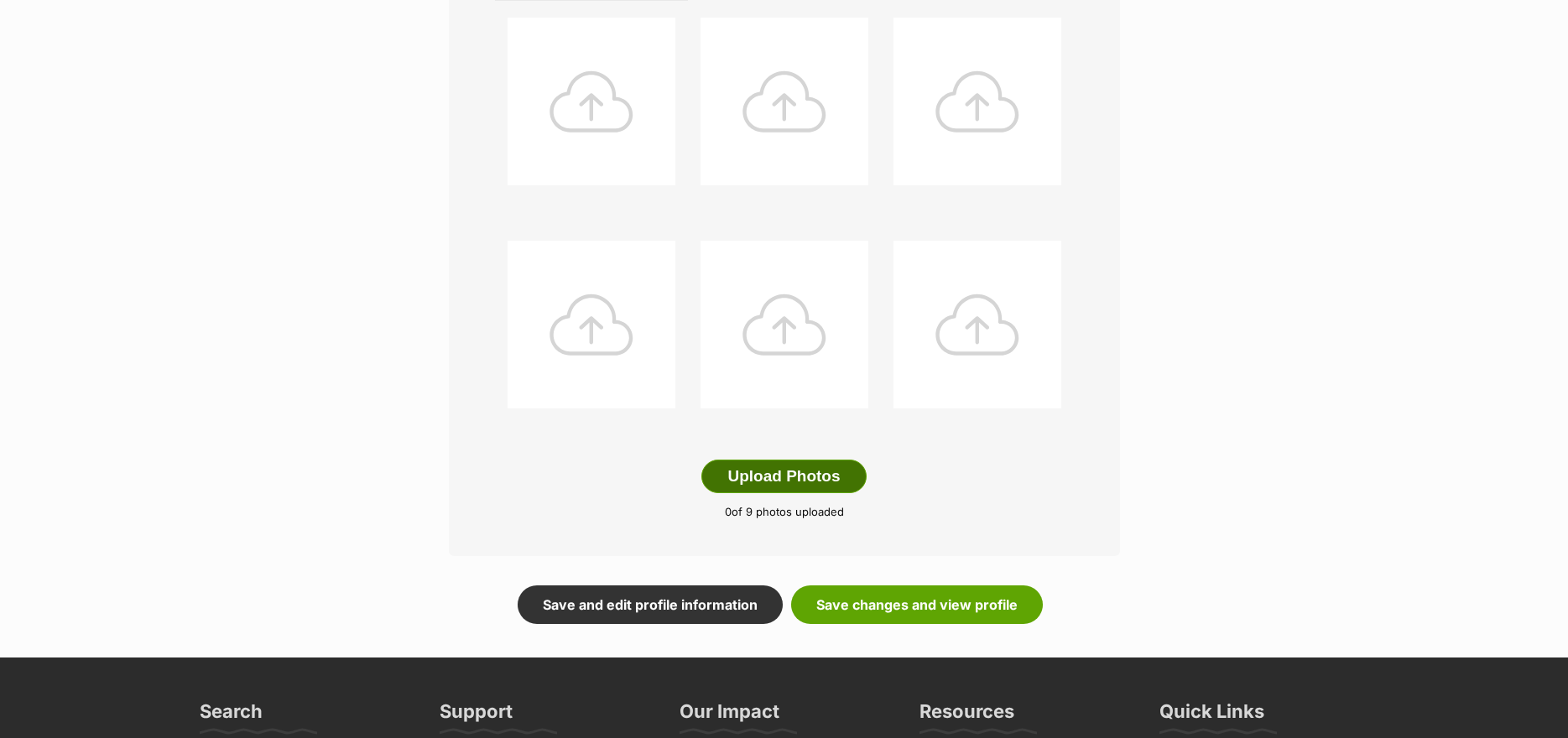
click at [757, 473] on button "Upload Photos" at bounding box center [784, 476] width 165 height 34
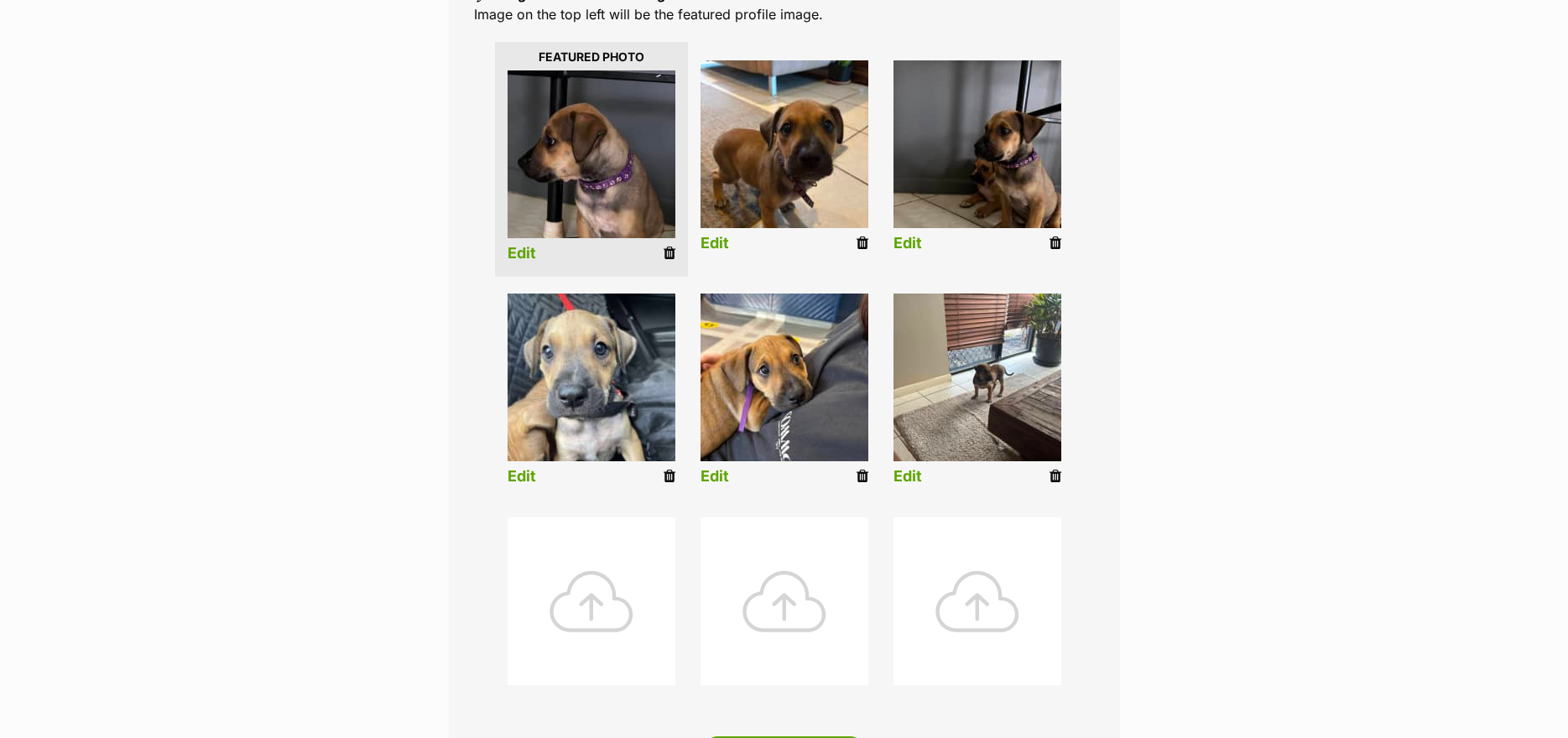
scroll to position [252, 0]
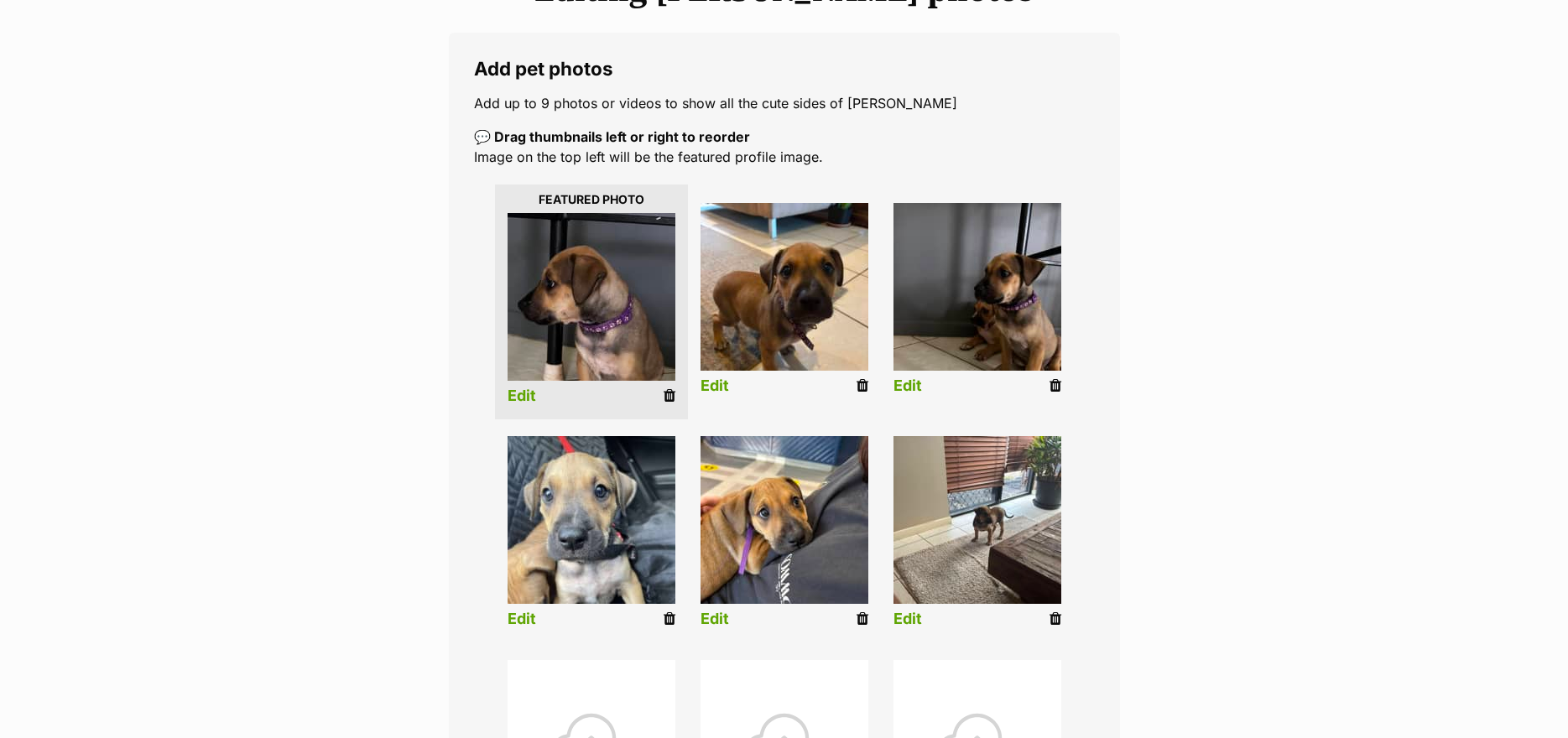
click at [524, 616] on link "Edit" at bounding box center [521, 619] width 29 height 18
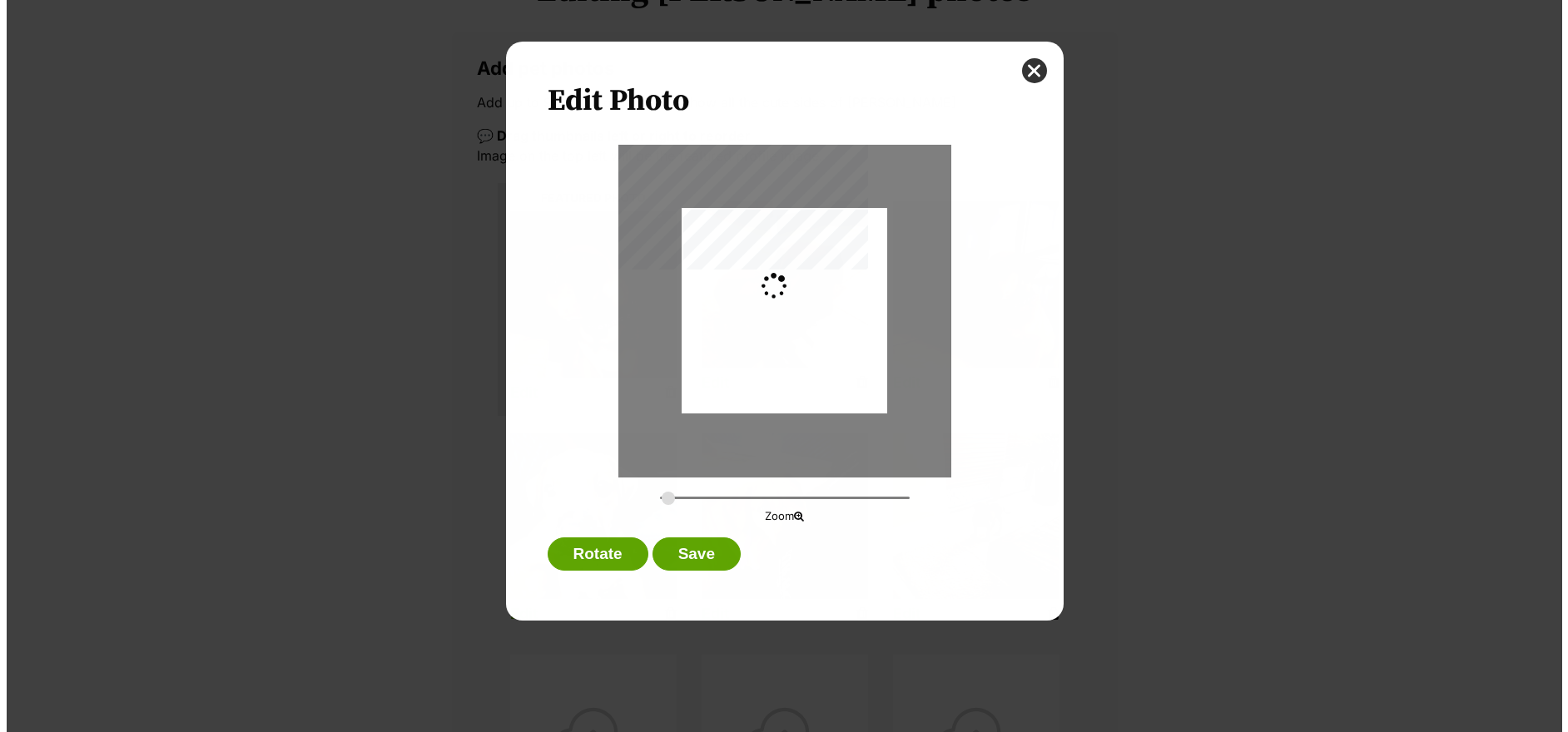
scroll to position [0, 0]
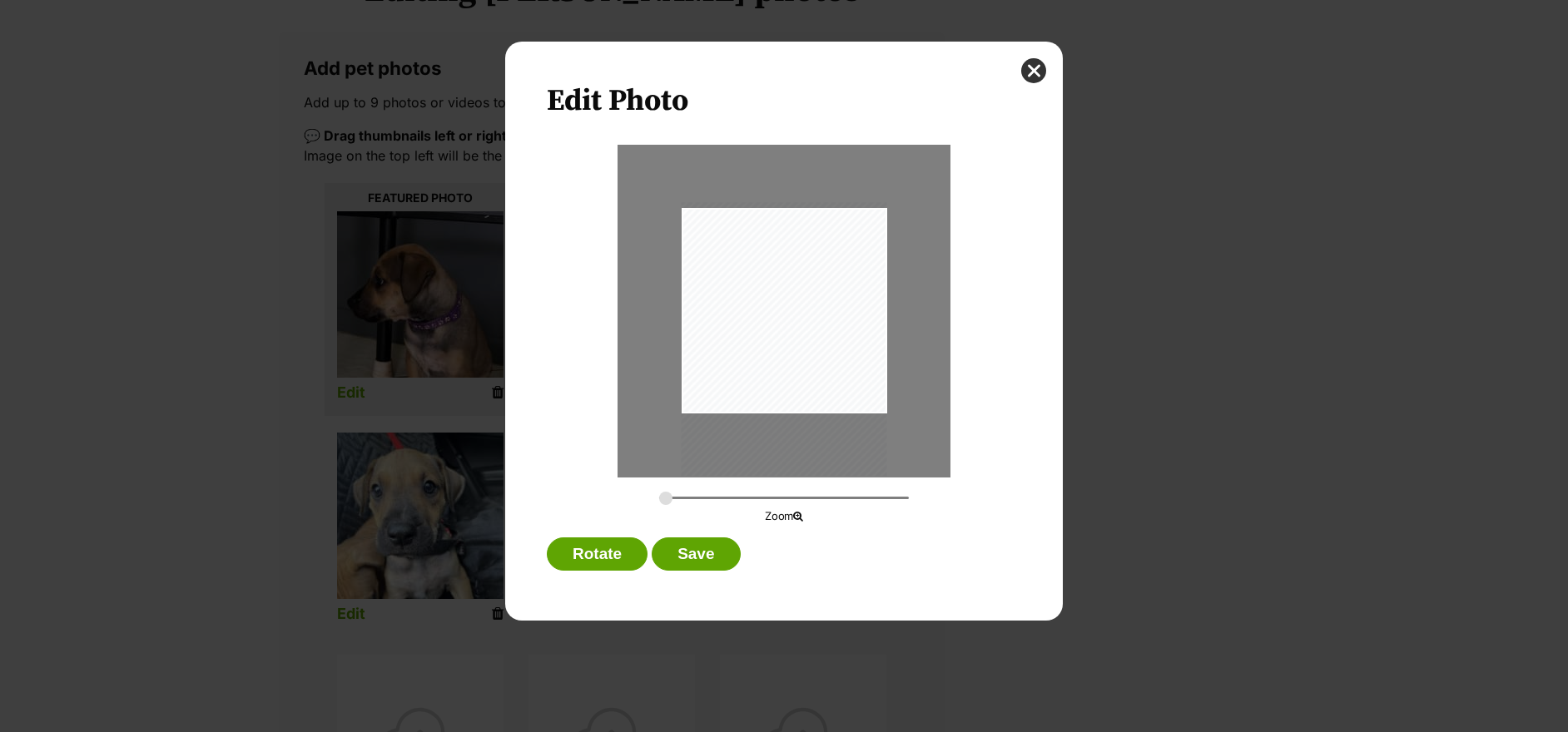
drag, startPoint x: 846, startPoint y: 349, endPoint x: 863, endPoint y: 377, distance: 32.8
click at [863, 377] on div "Dialog Window - Close (Press escape to close)" at bounding box center [784, 339] width 206 height 274
type input "0.3019"
drag, startPoint x: 830, startPoint y: 367, endPoint x: 841, endPoint y: 370, distance: 11.4
click at [841, 370] on div "Dialog Window - Close (Press escape to close)" at bounding box center [793, 345] width 226 height 301
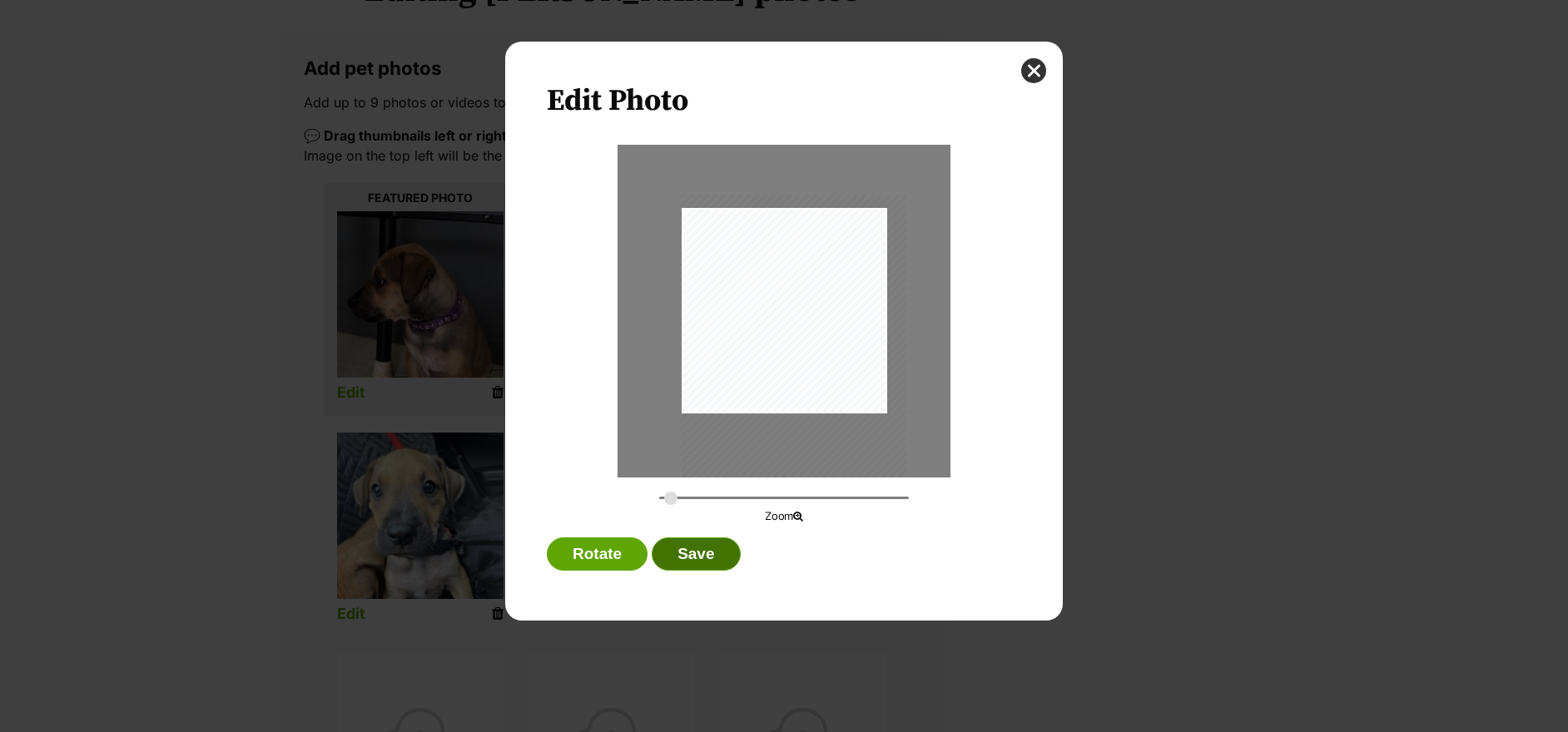
click at [696, 558] on button "Save" at bounding box center [696, 554] width 89 height 33
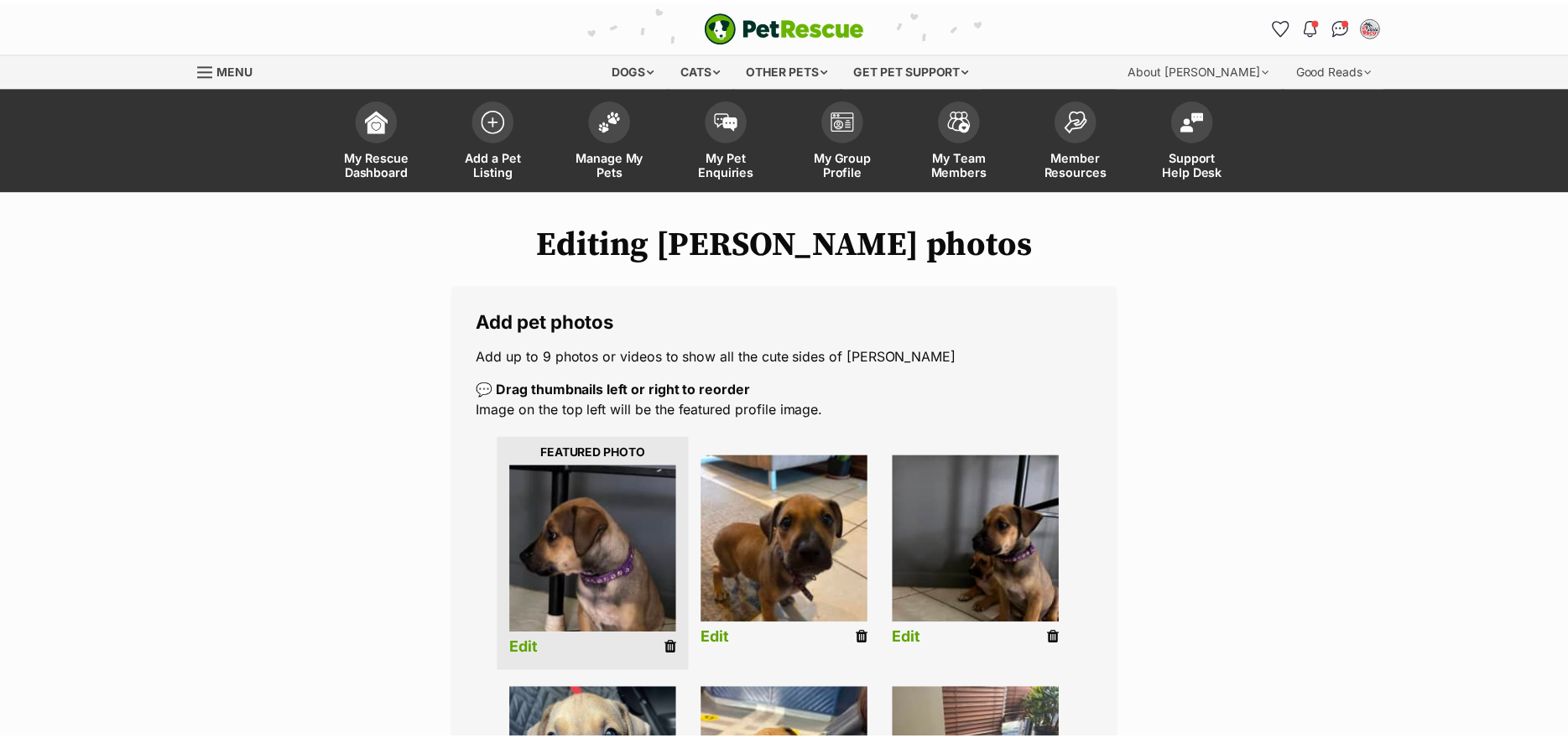
scroll to position [252, 0]
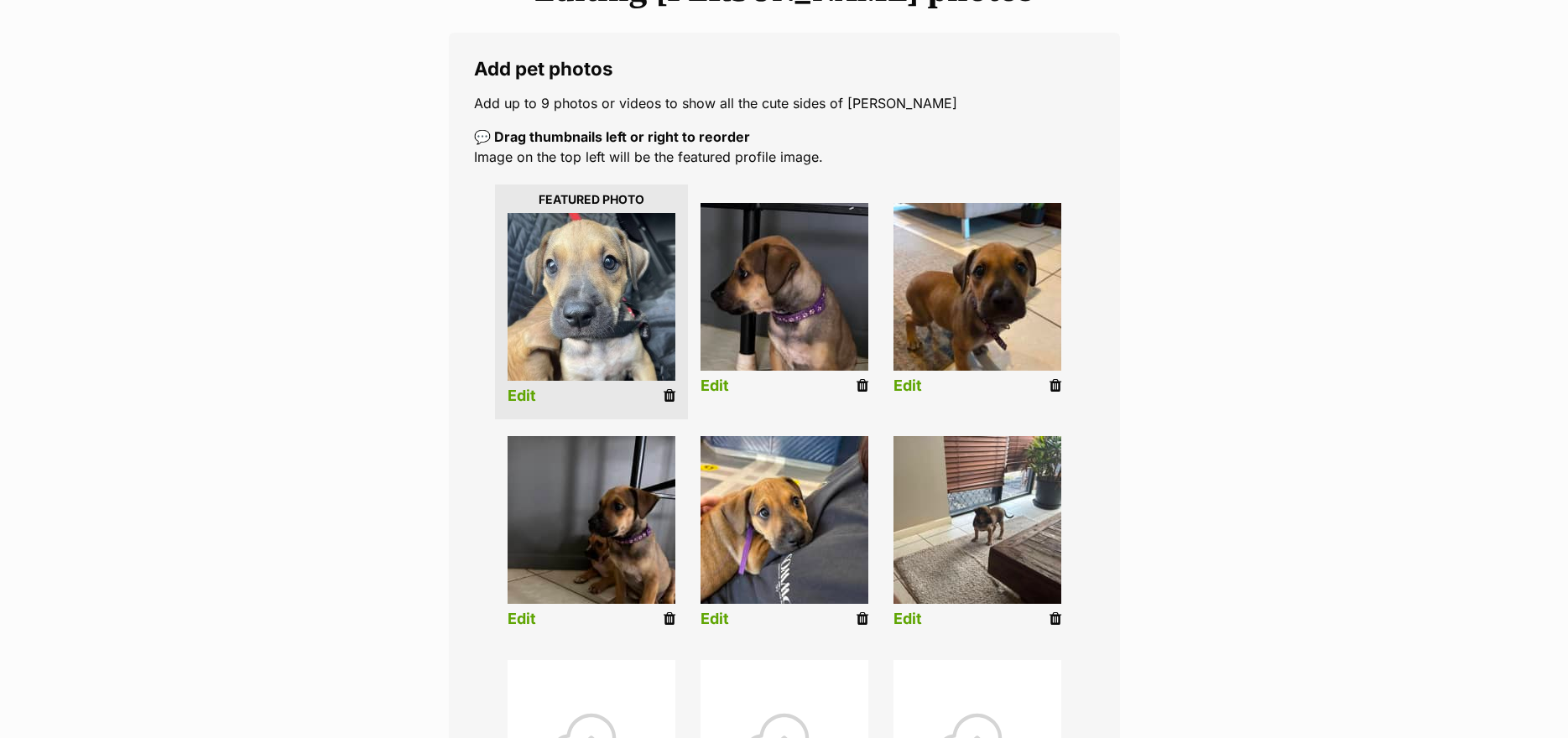
click at [530, 617] on link "Edit" at bounding box center [521, 619] width 29 height 18
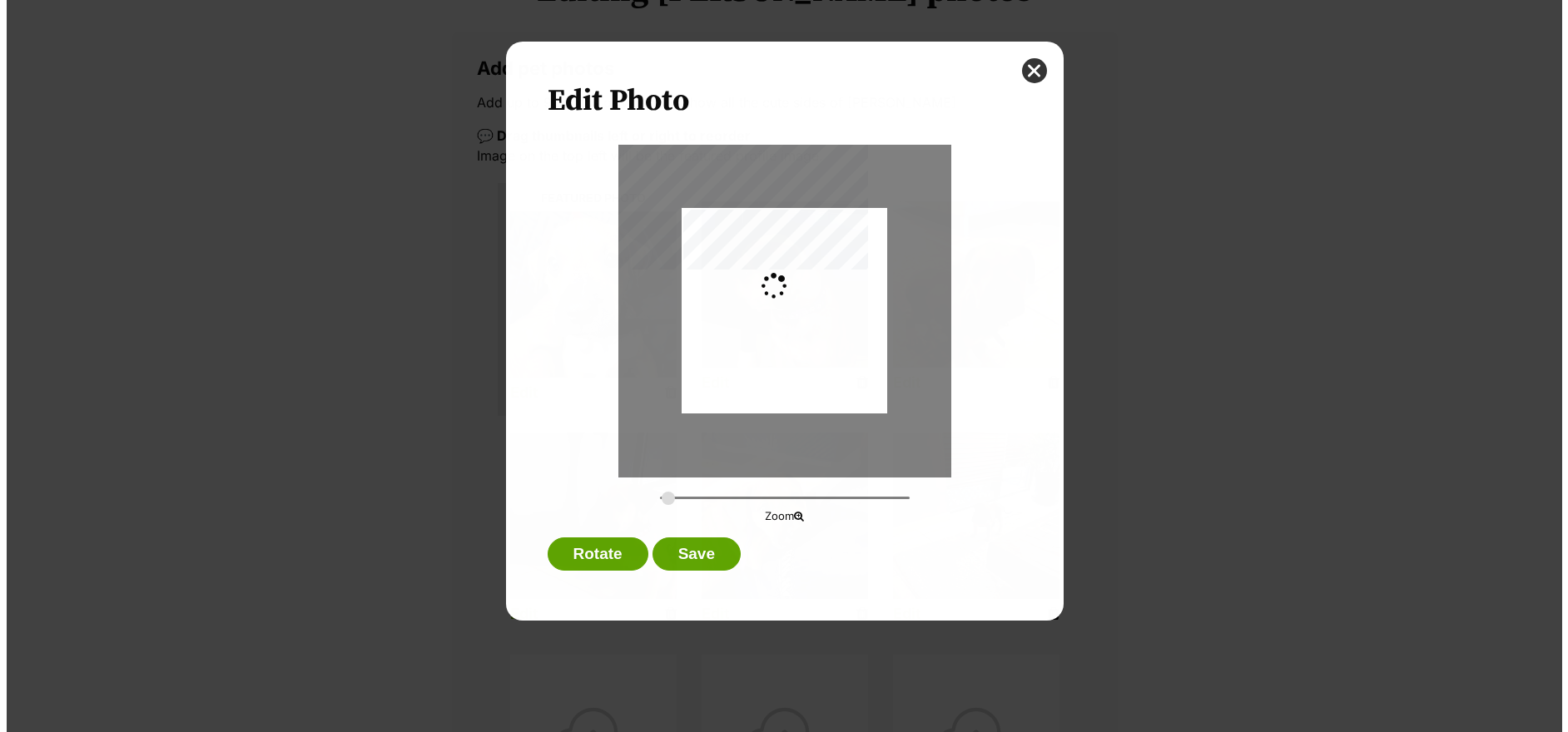
scroll to position [0, 0]
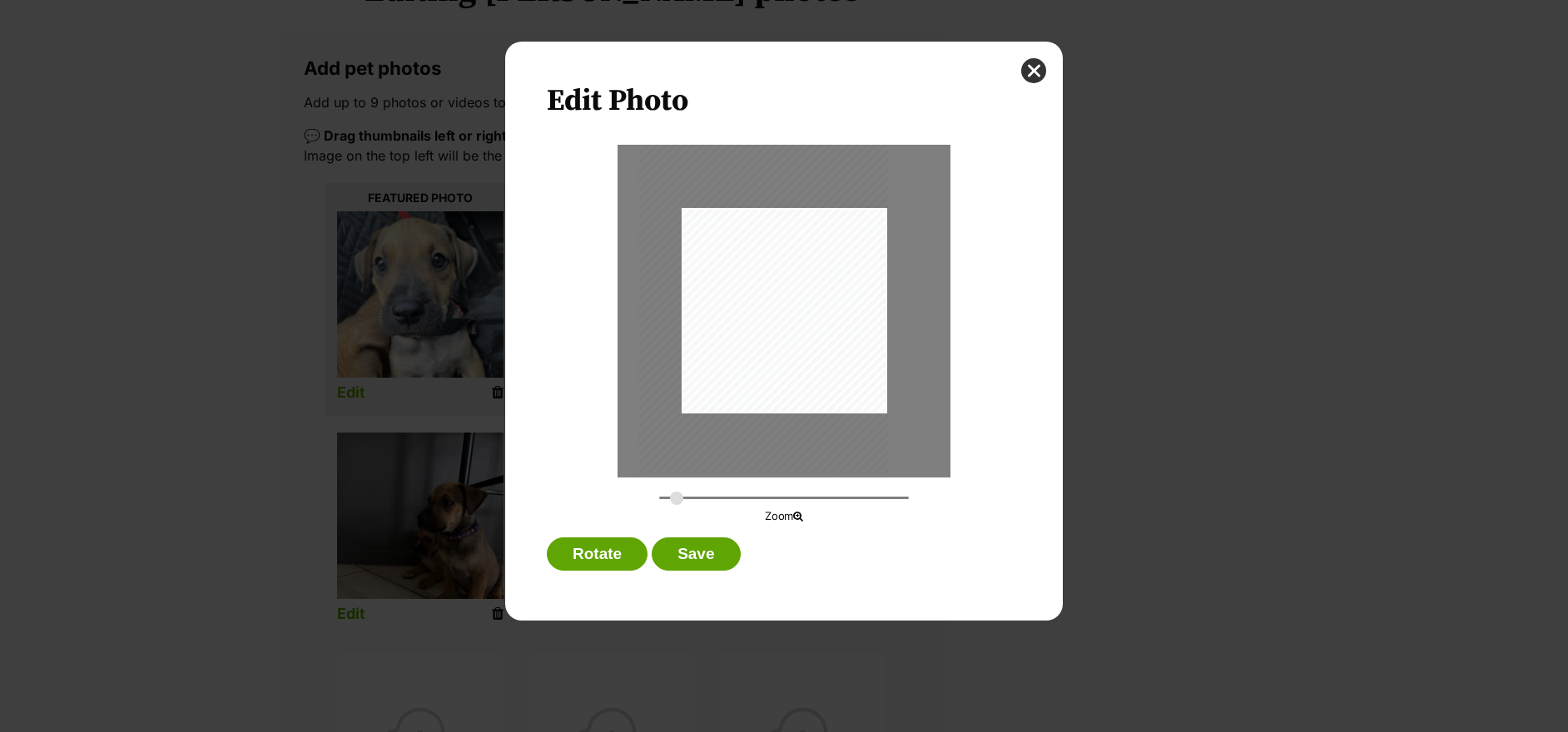
drag, startPoint x: 819, startPoint y: 301, endPoint x: 744, endPoint y: 298, distance: 75.1
click at [744, 298] on div "Dialog Window - Close (Press escape to close)" at bounding box center [764, 308] width 249 height 332
type input "0.2989"
drag, startPoint x: 744, startPoint y: 298, endPoint x: 744, endPoint y: 288, distance: 10.0
click at [744, 288] on div "Dialog Window - Close (Press escape to close)" at bounding box center [775, 298] width 223 height 299
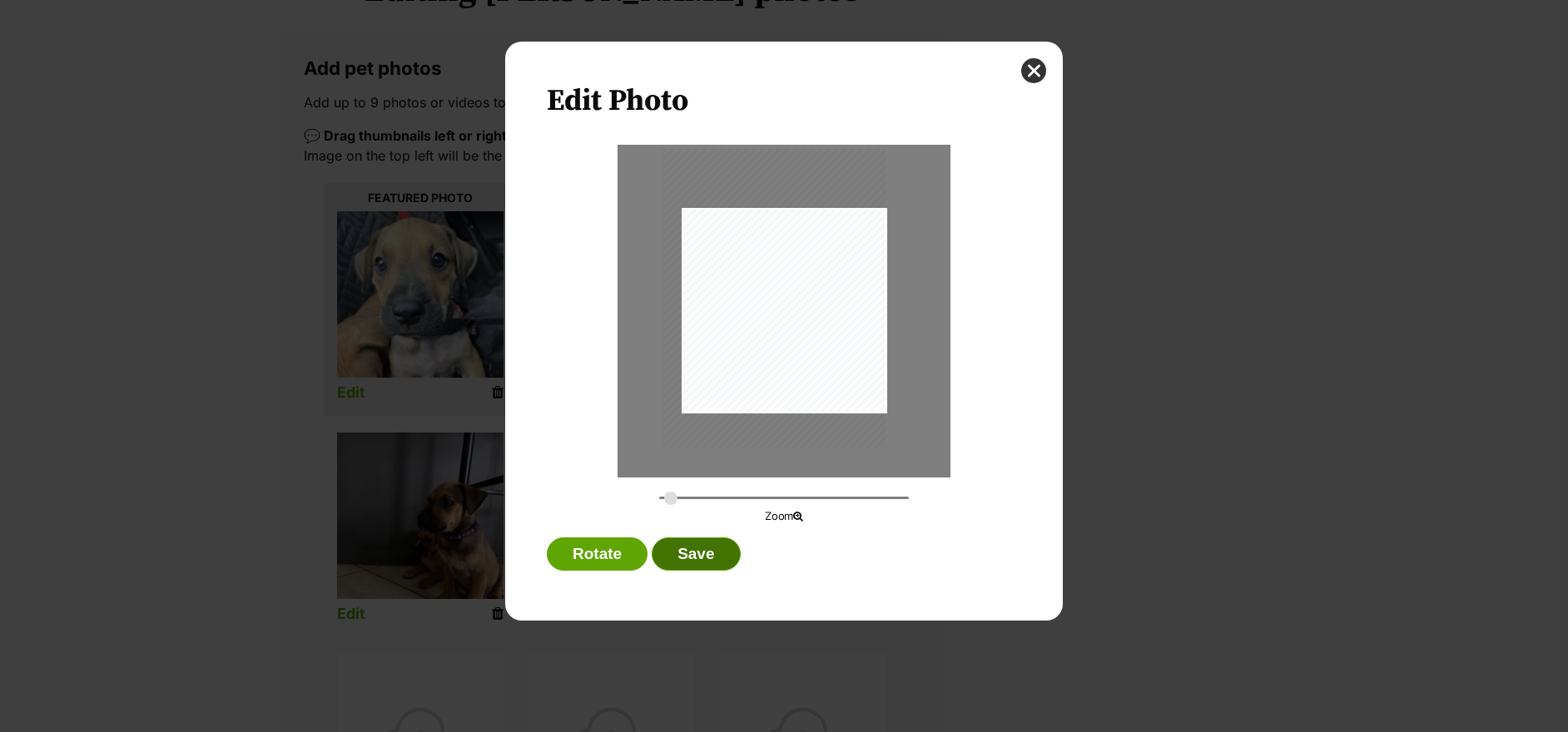
click at [701, 550] on button "Save" at bounding box center [696, 554] width 89 height 33
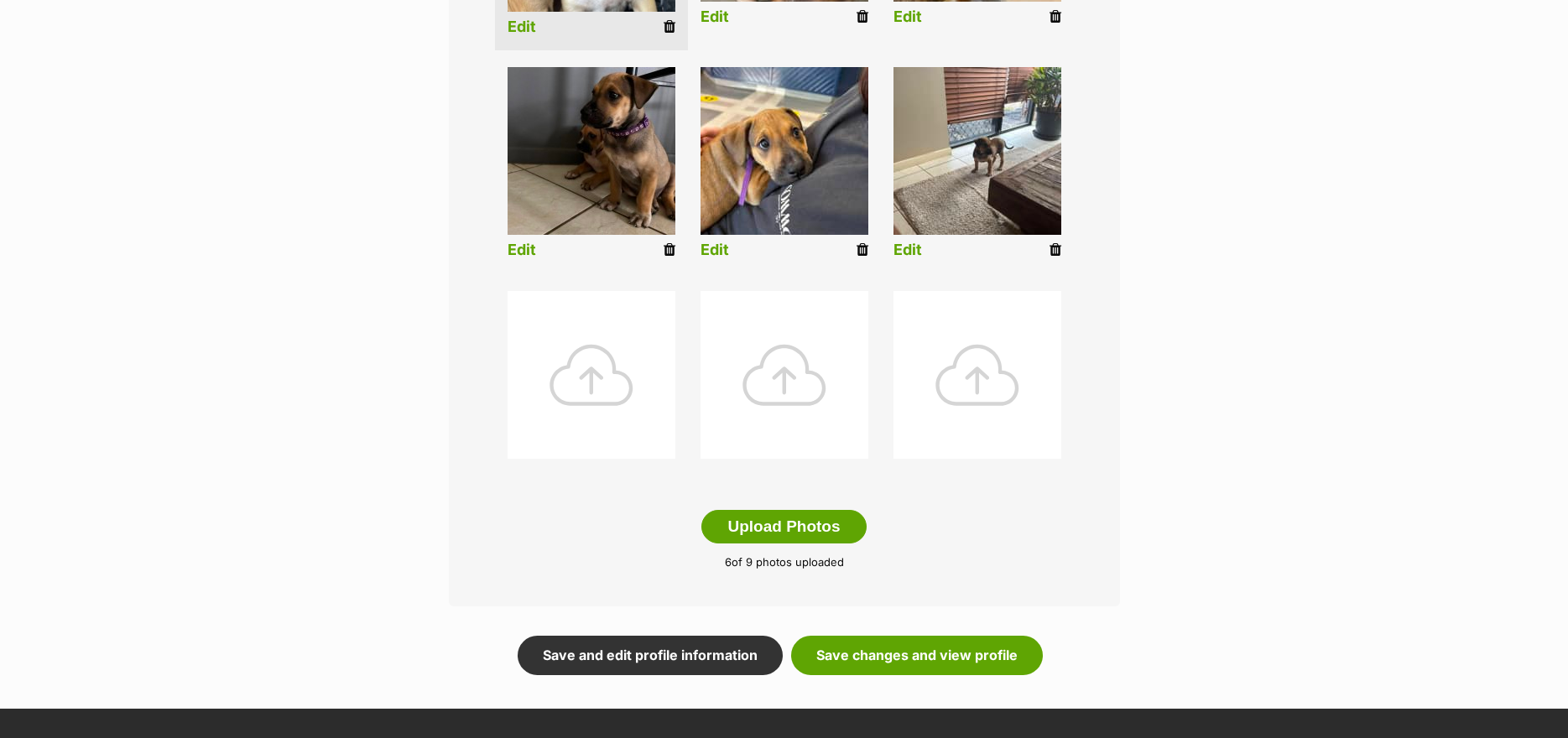
scroll to position [756, 0]
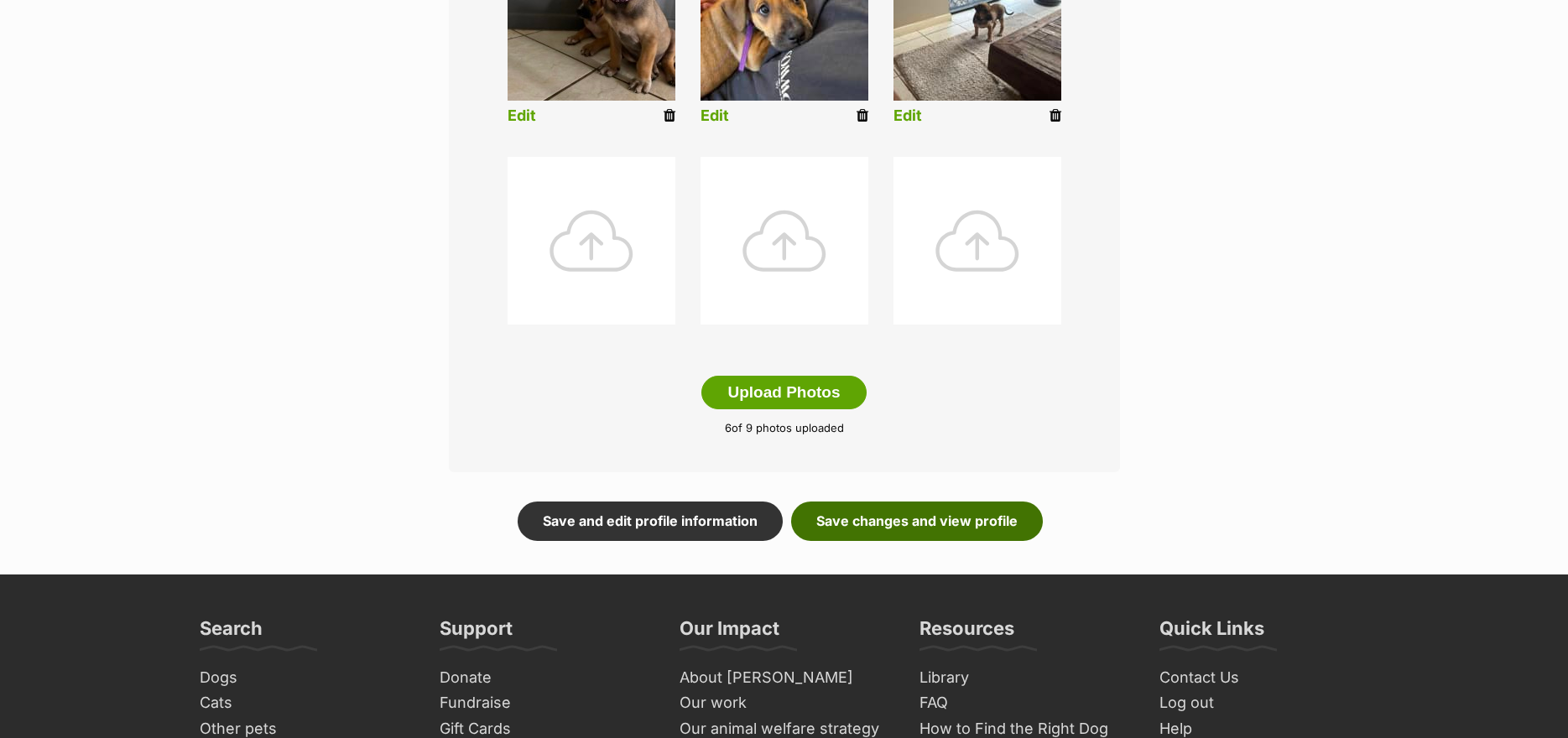
click at [855, 524] on link "Save changes and view profile" at bounding box center [917, 520] width 251 height 38
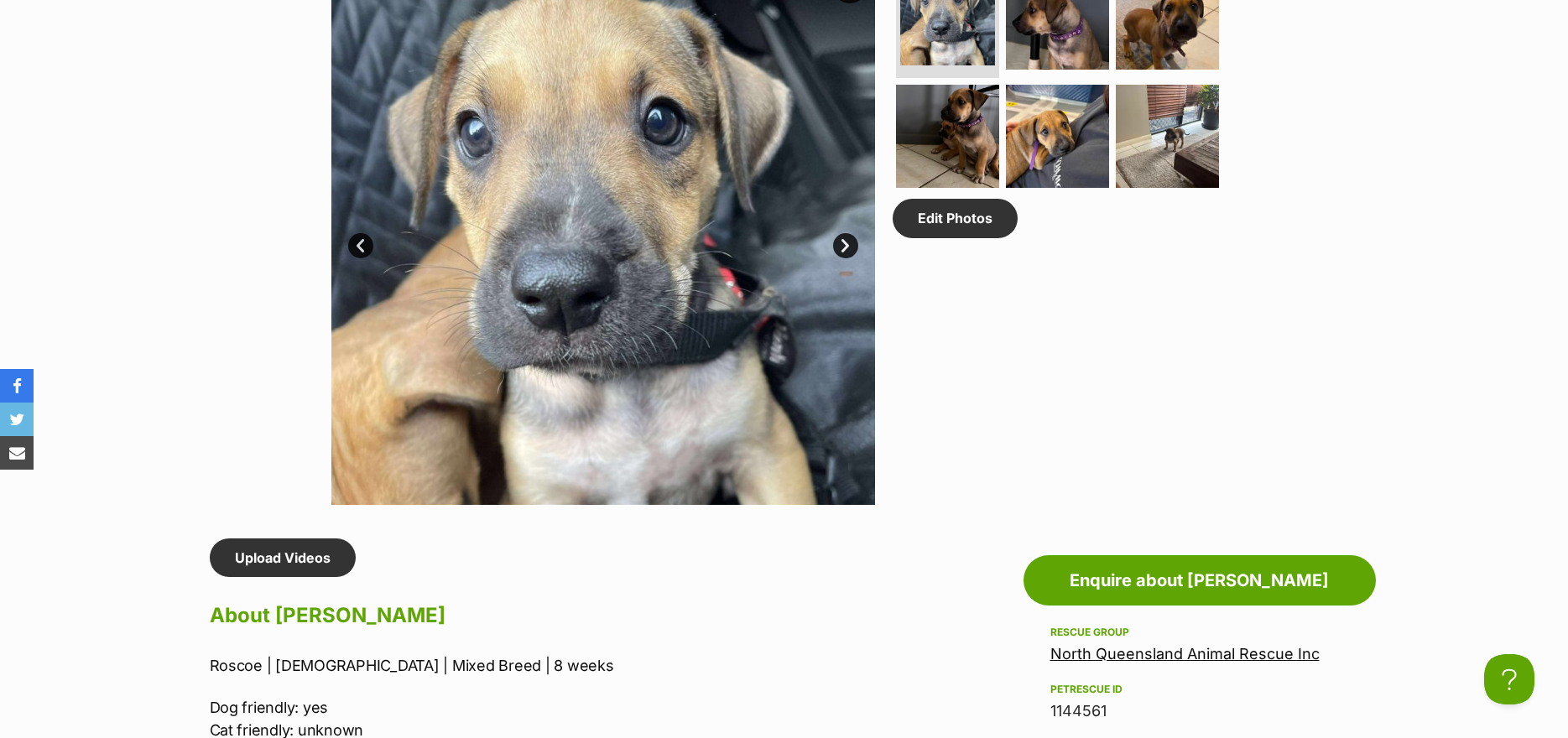
scroll to position [1258, 0]
